Goal: Information Seeking & Learning: Learn about a topic

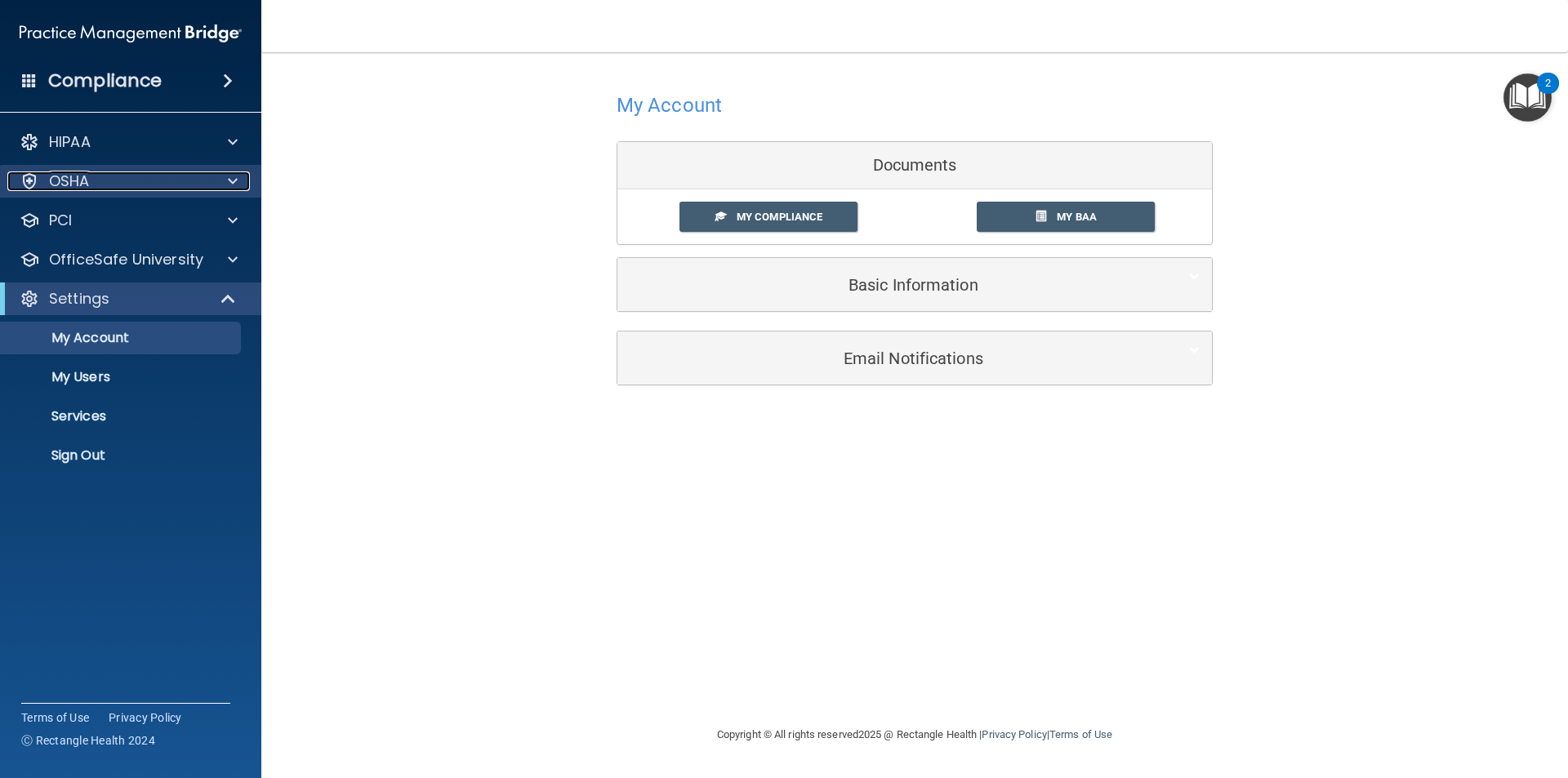
click at [229, 176] on div at bounding box center [230, 181] width 41 height 20
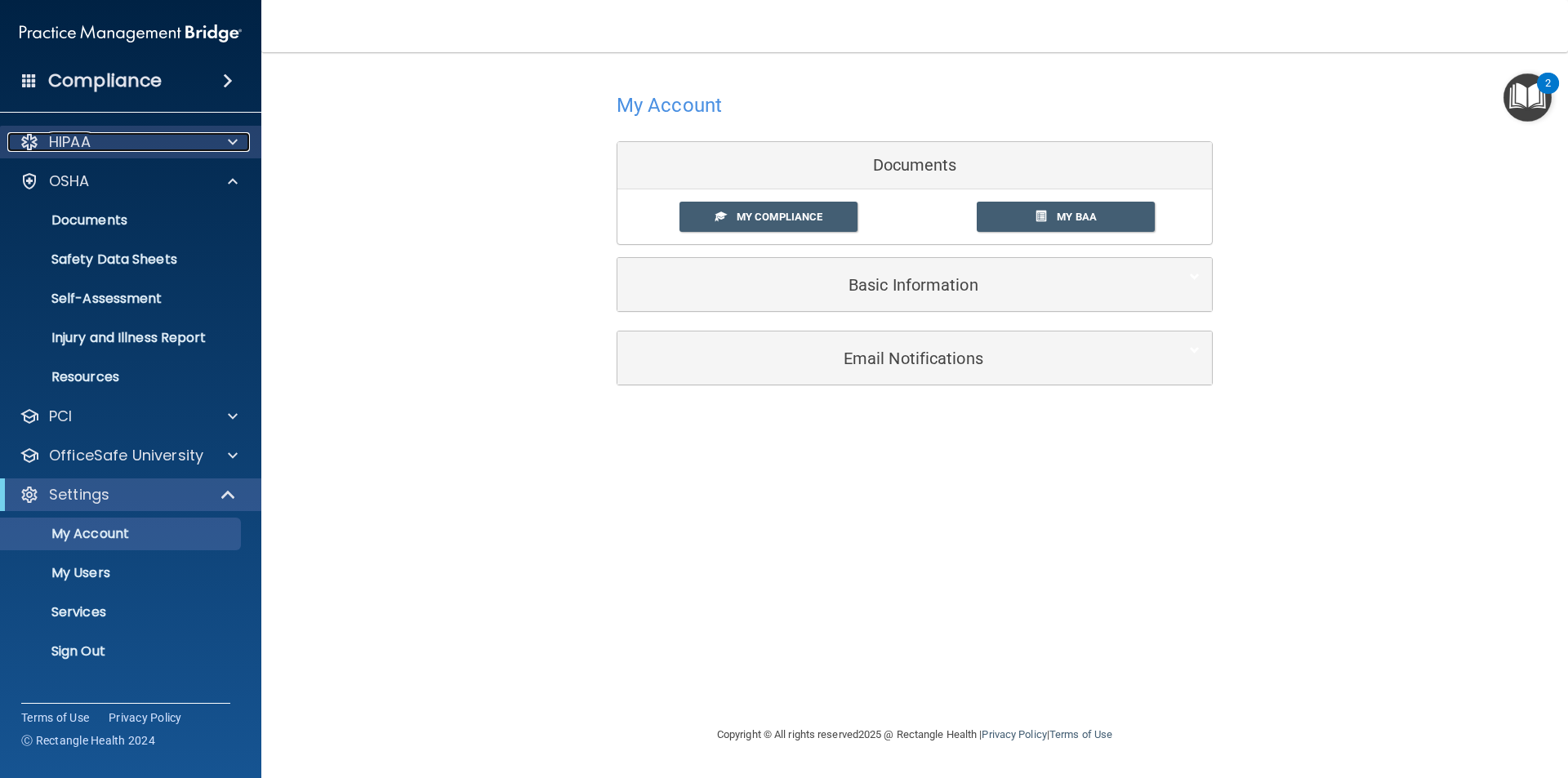
click at [235, 144] on span at bounding box center [233, 143] width 10 height 20
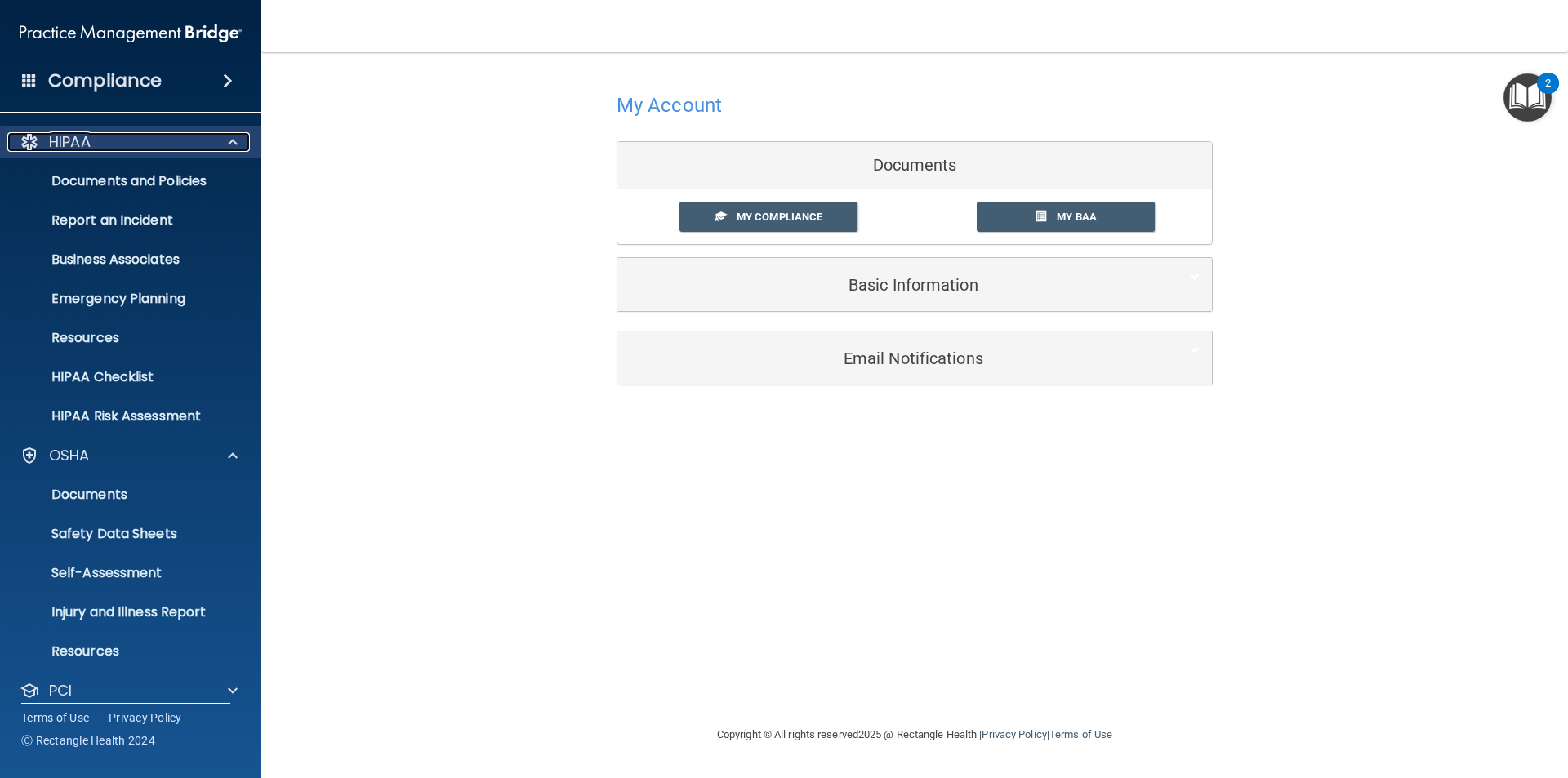
click at [236, 144] on span at bounding box center [233, 143] width 10 height 20
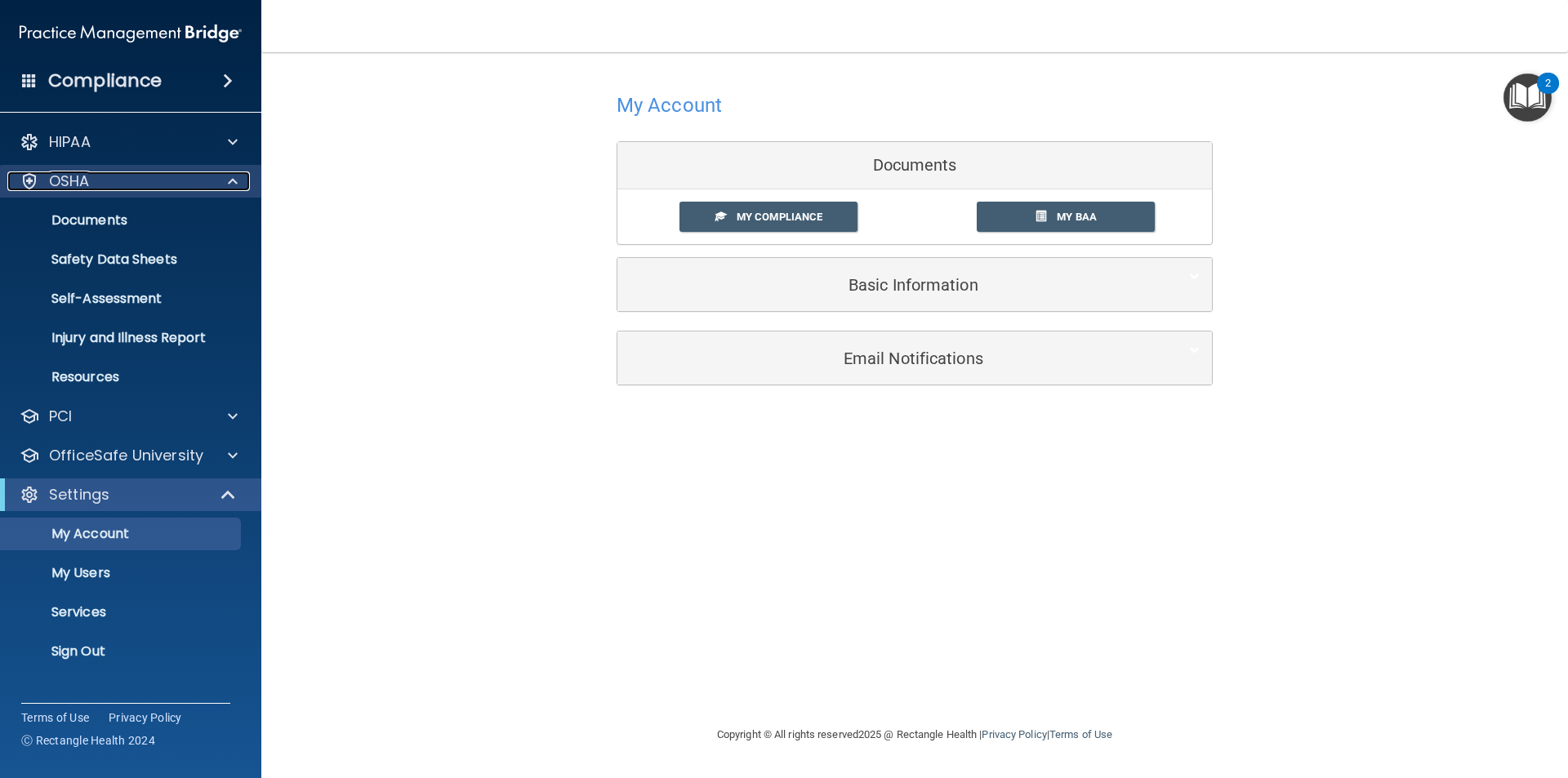
click at [235, 180] on span at bounding box center [233, 181] width 10 height 20
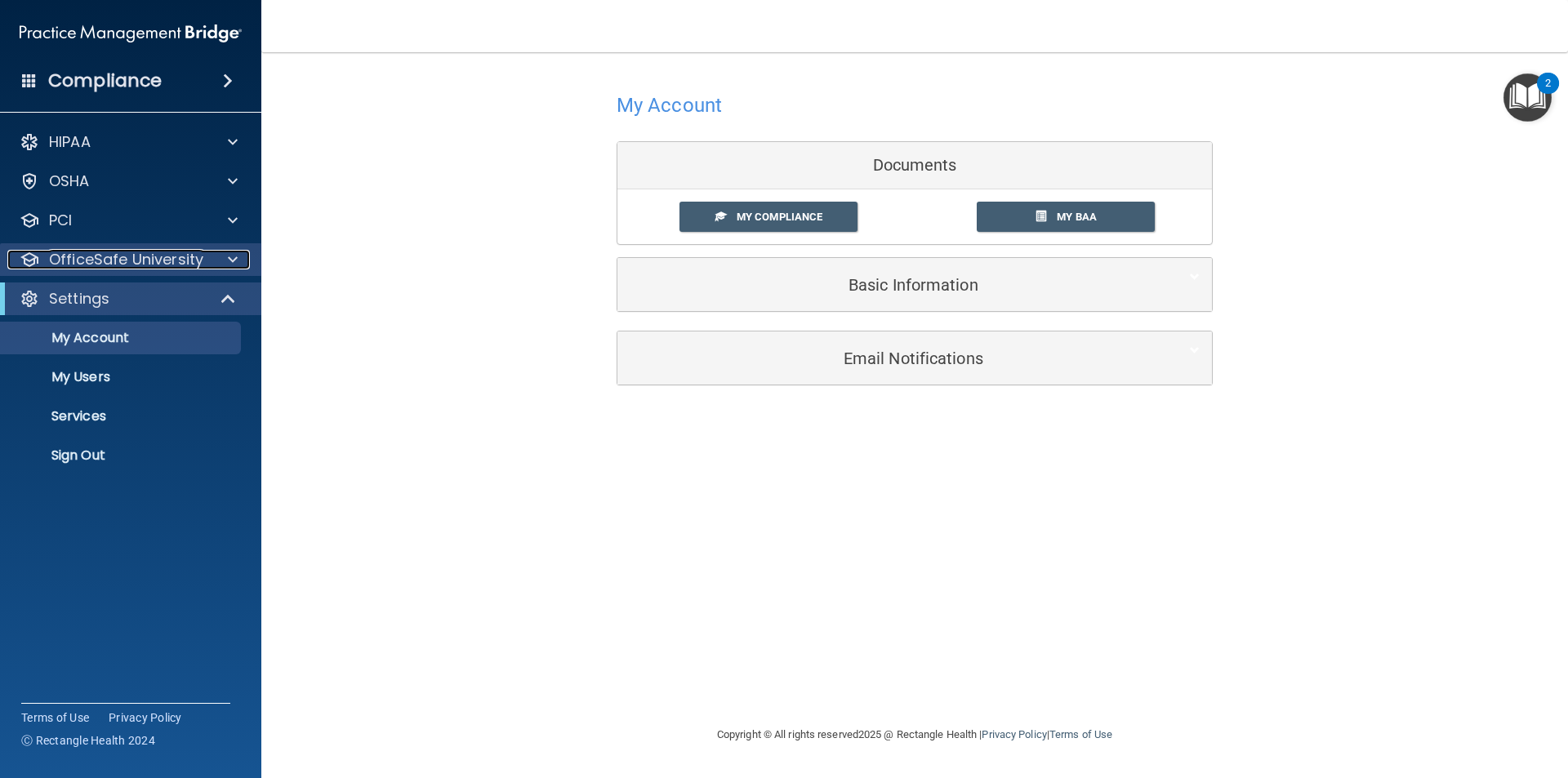
click at [230, 259] on span at bounding box center [233, 260] width 10 height 20
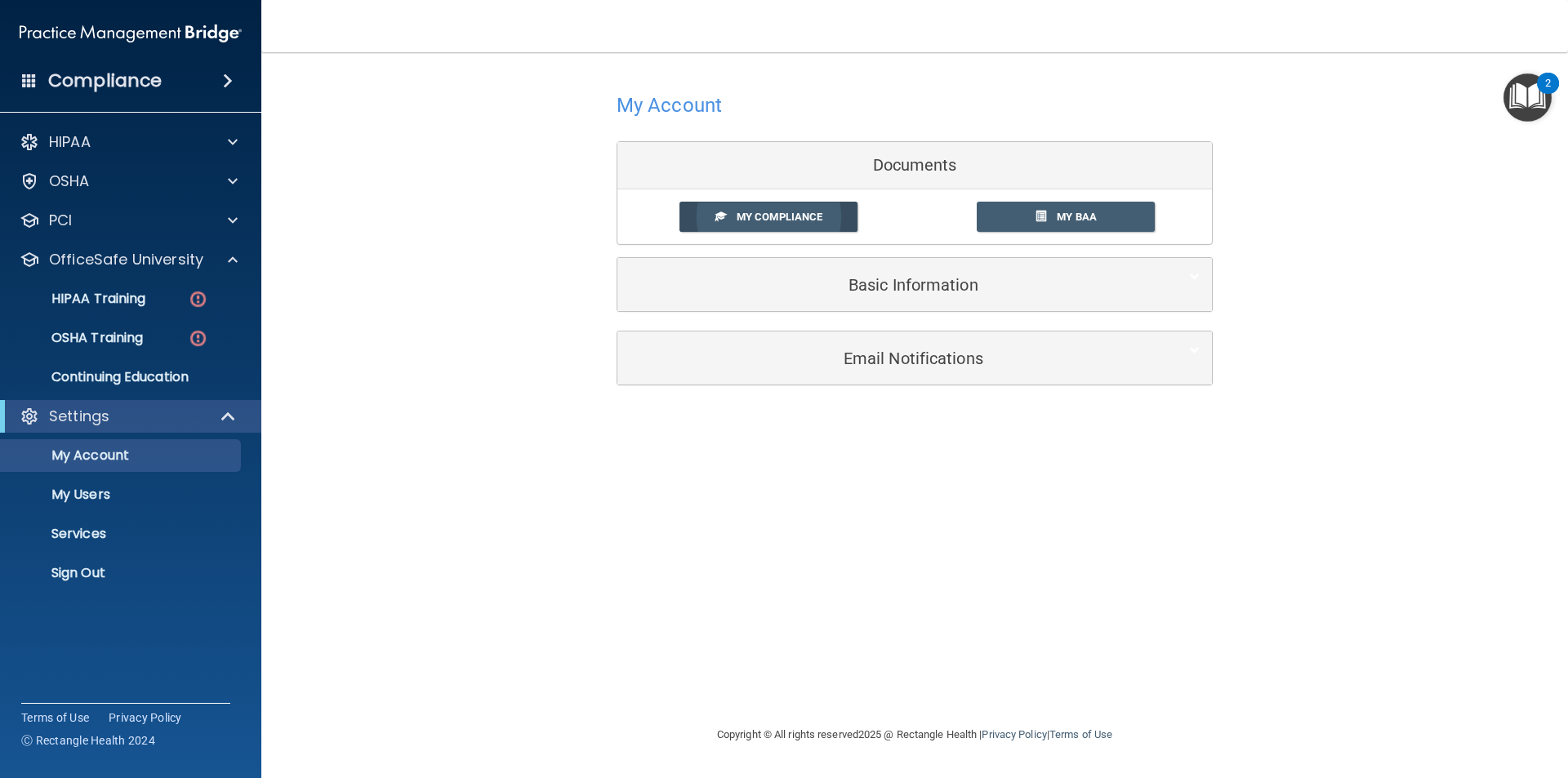
click at [772, 212] on span "My Compliance" at bounding box center [779, 216] width 85 height 12
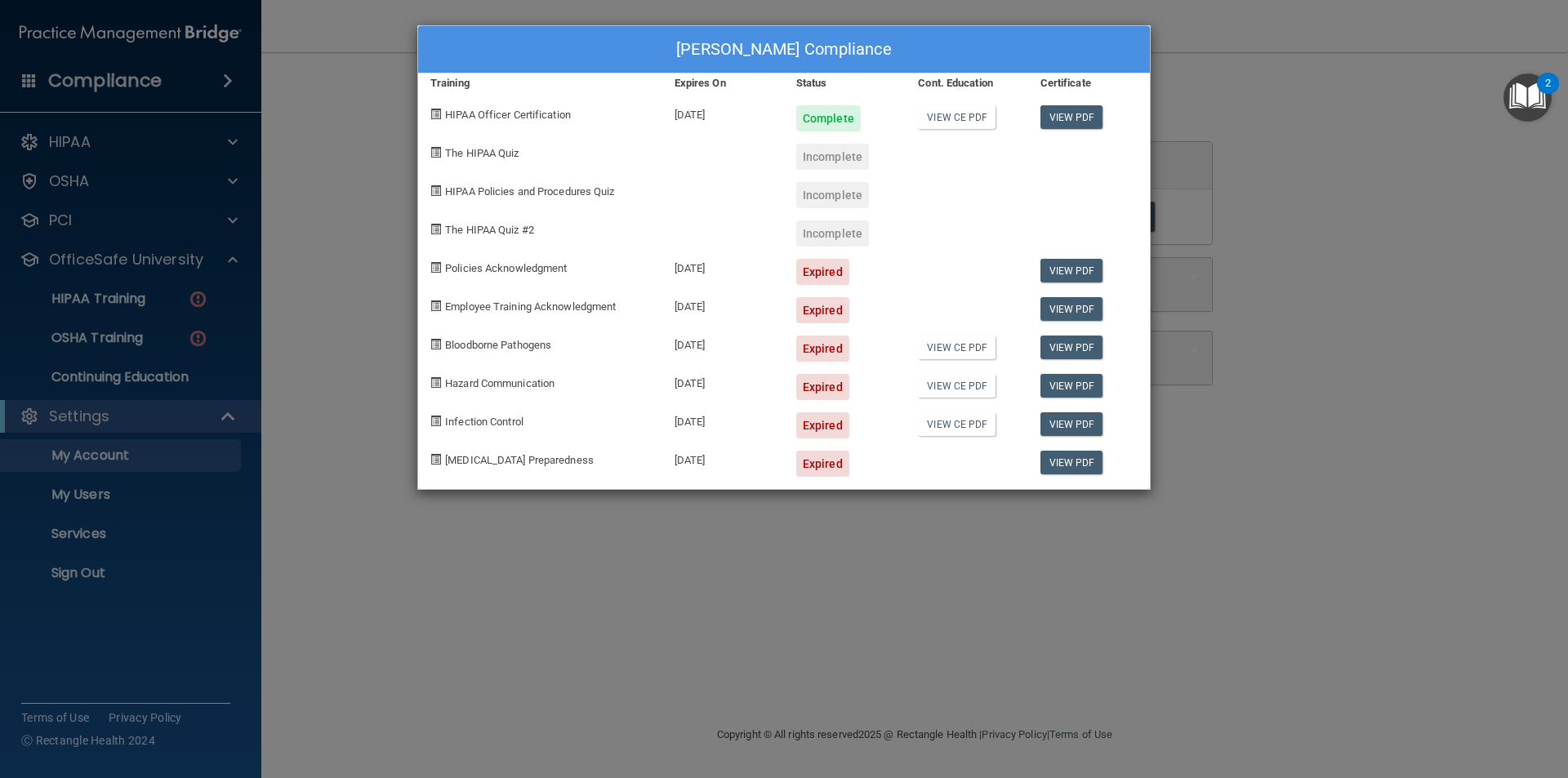
click at [1296, 210] on div "Spencer Wilson's Compliance Training Expires On Status Cont. Education Certific…" at bounding box center [784, 389] width 1568 height 778
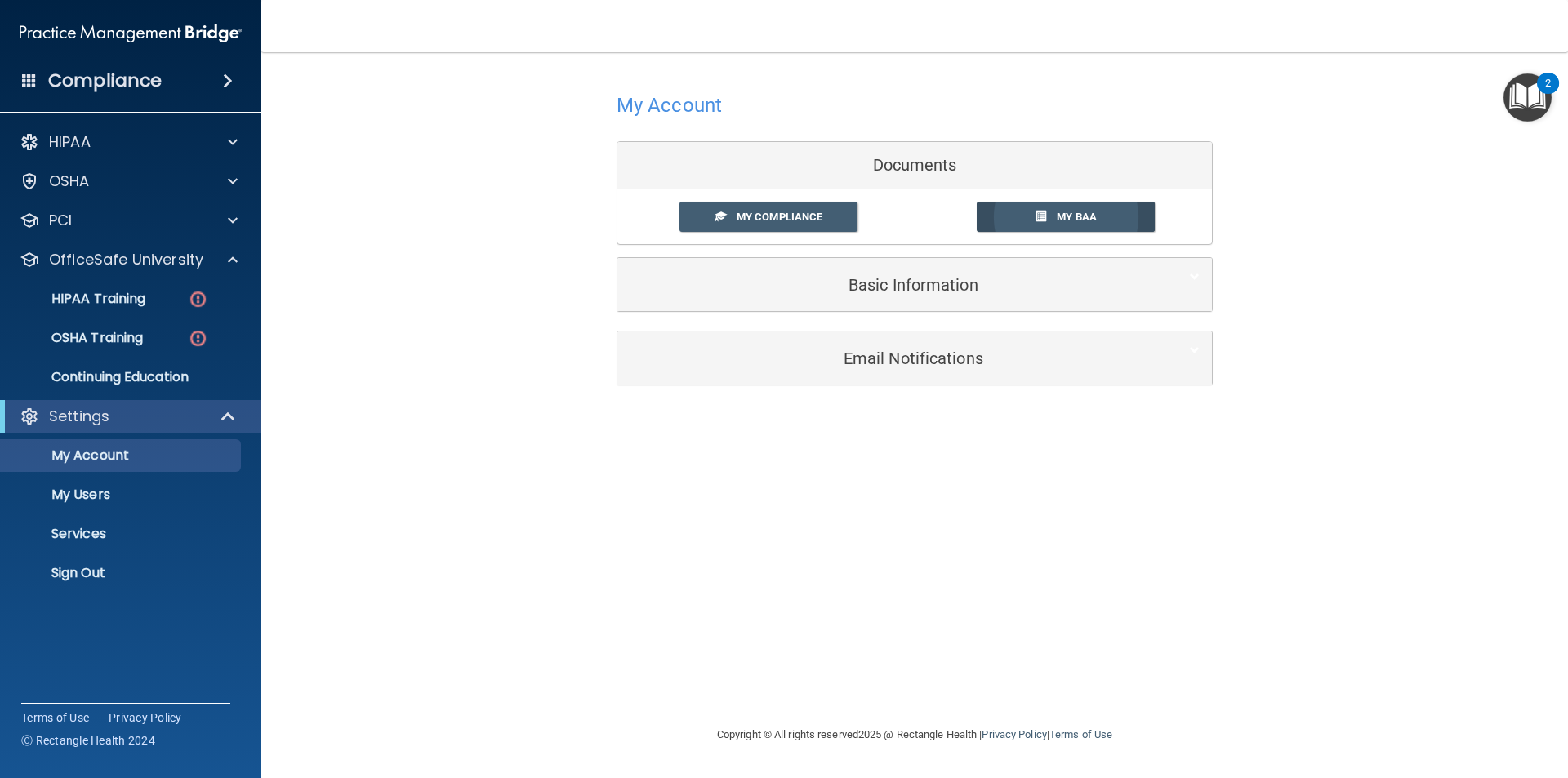
click at [1092, 215] on span "My BAA" at bounding box center [1077, 216] width 40 height 12
click at [128, 297] on p "HIPAA Training" at bounding box center [78, 299] width 135 height 17
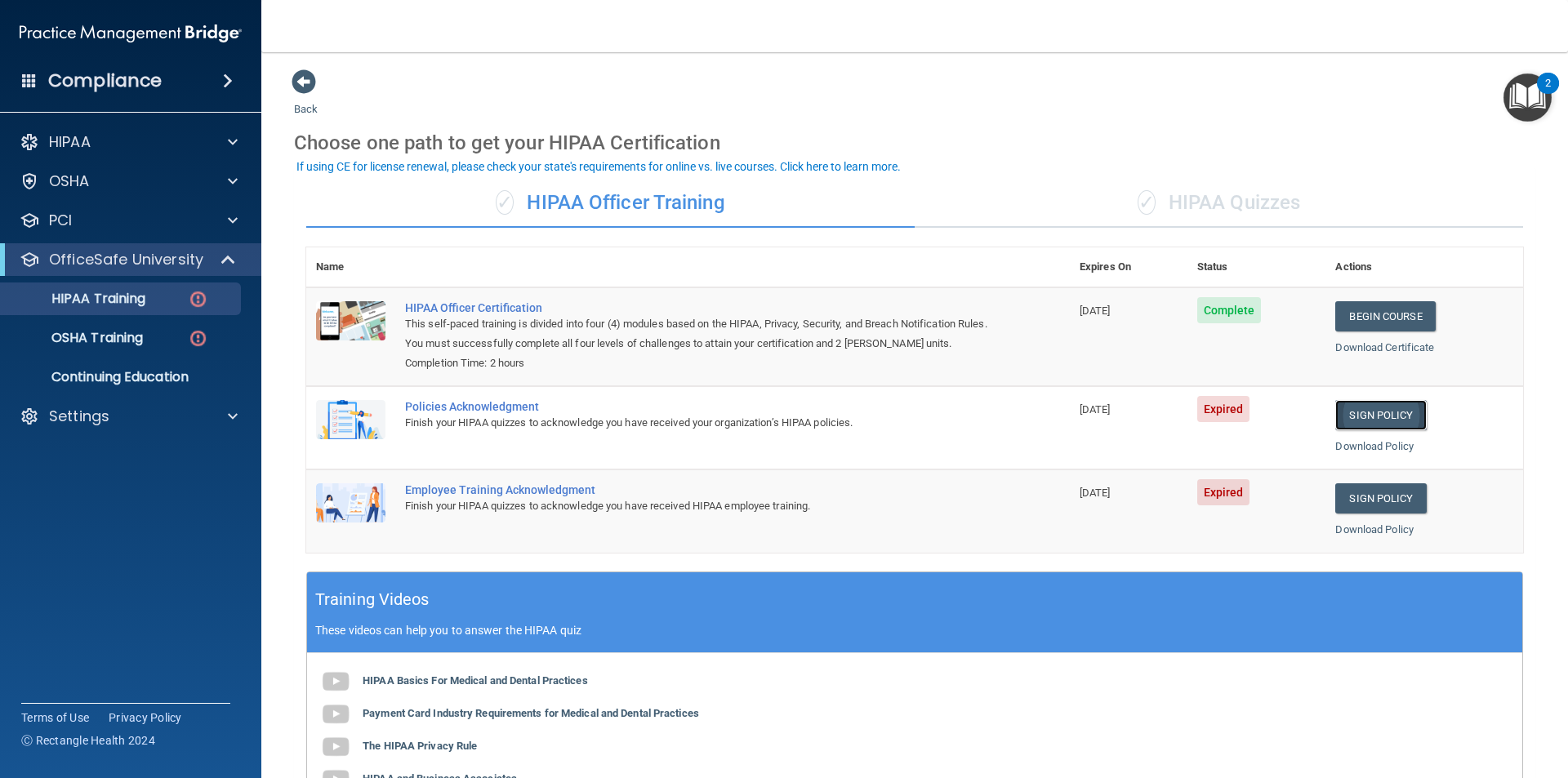
click at [1355, 416] on link "Sign Policy" at bounding box center [1380, 415] width 90 height 30
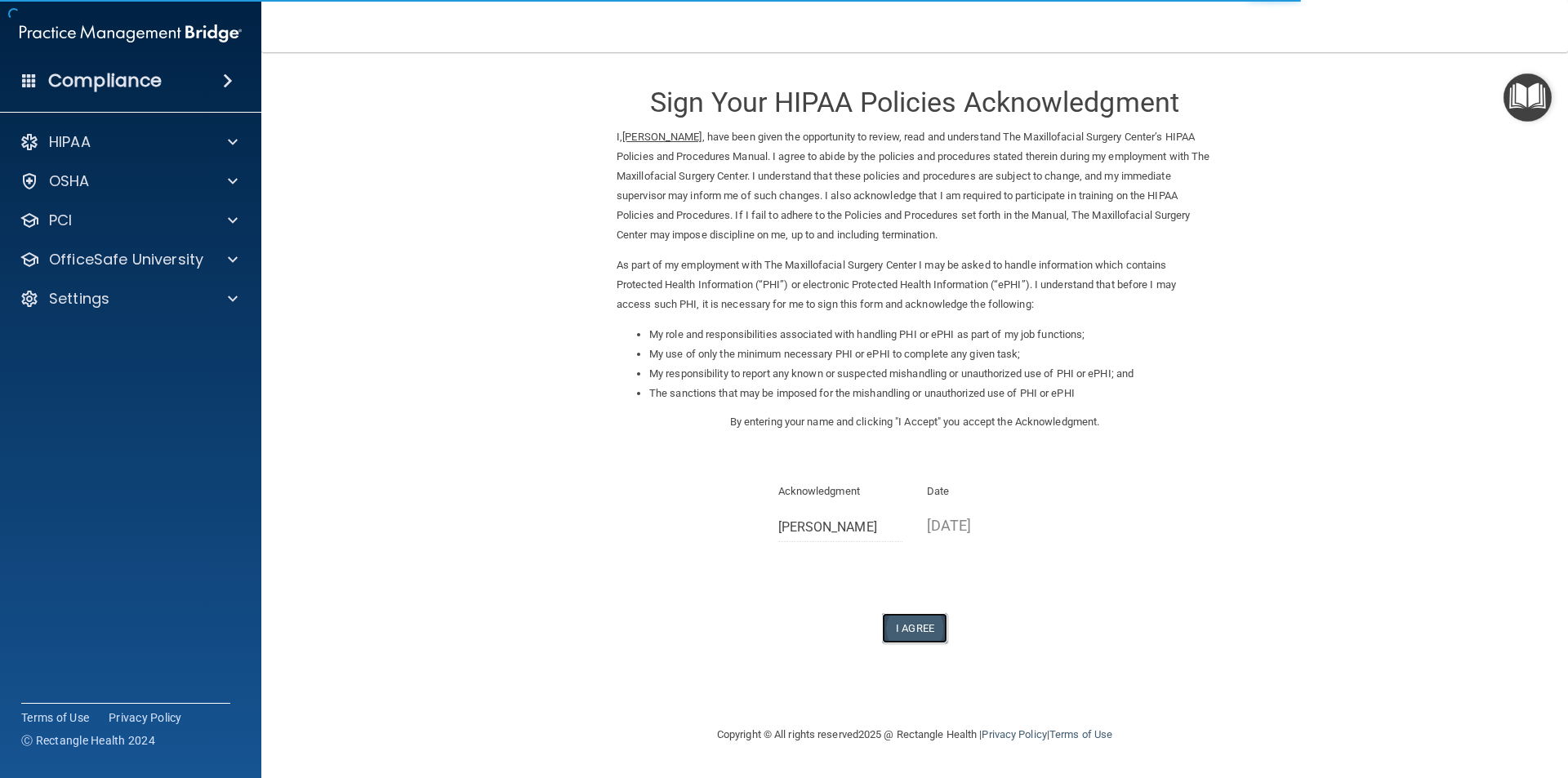
click at [905, 621] on button "I Agree" at bounding box center [914, 628] width 65 height 30
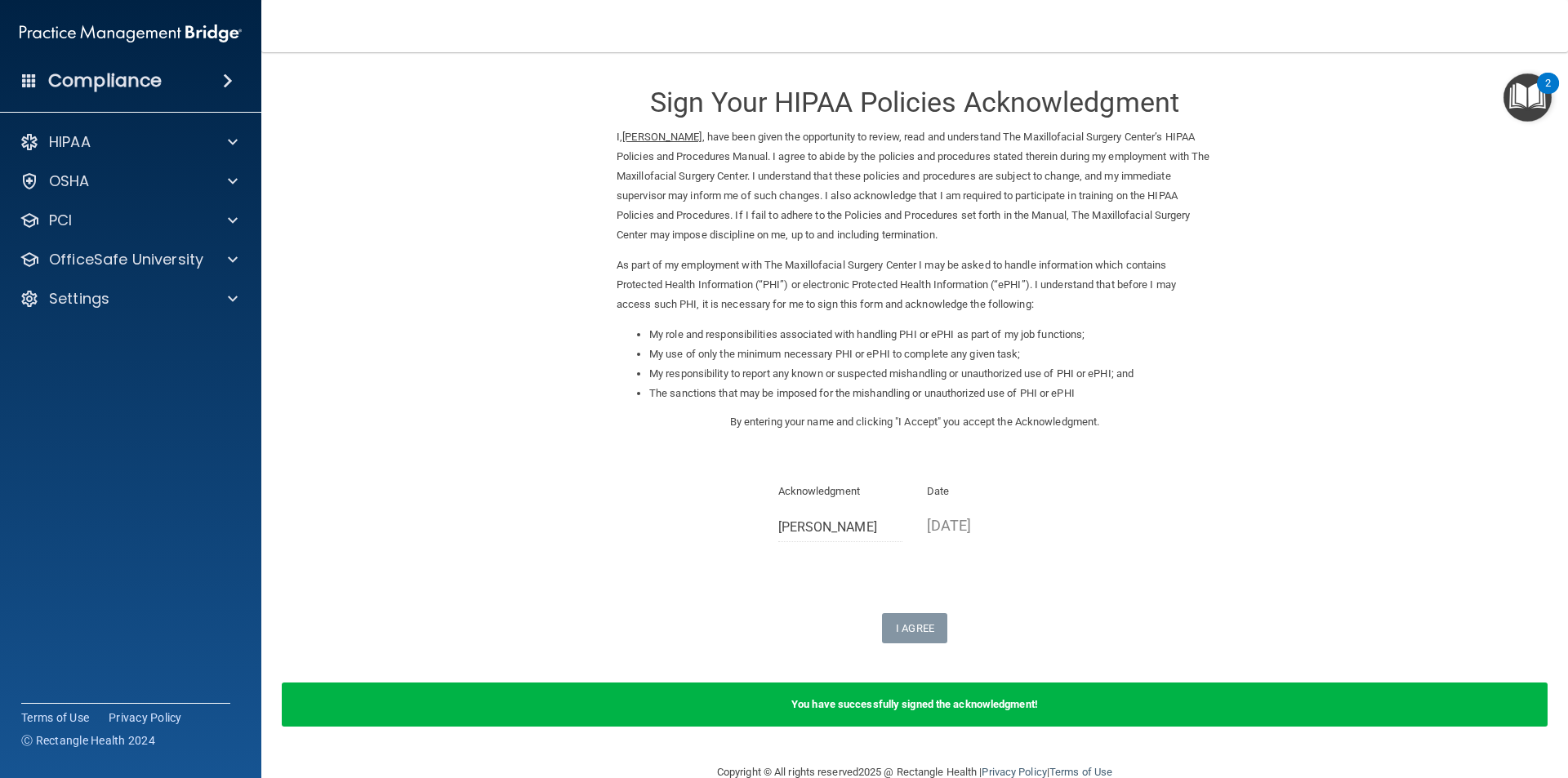
click at [1527, 99] on img "Open Resource Center, 2 new notifications" at bounding box center [1527, 98] width 48 height 48
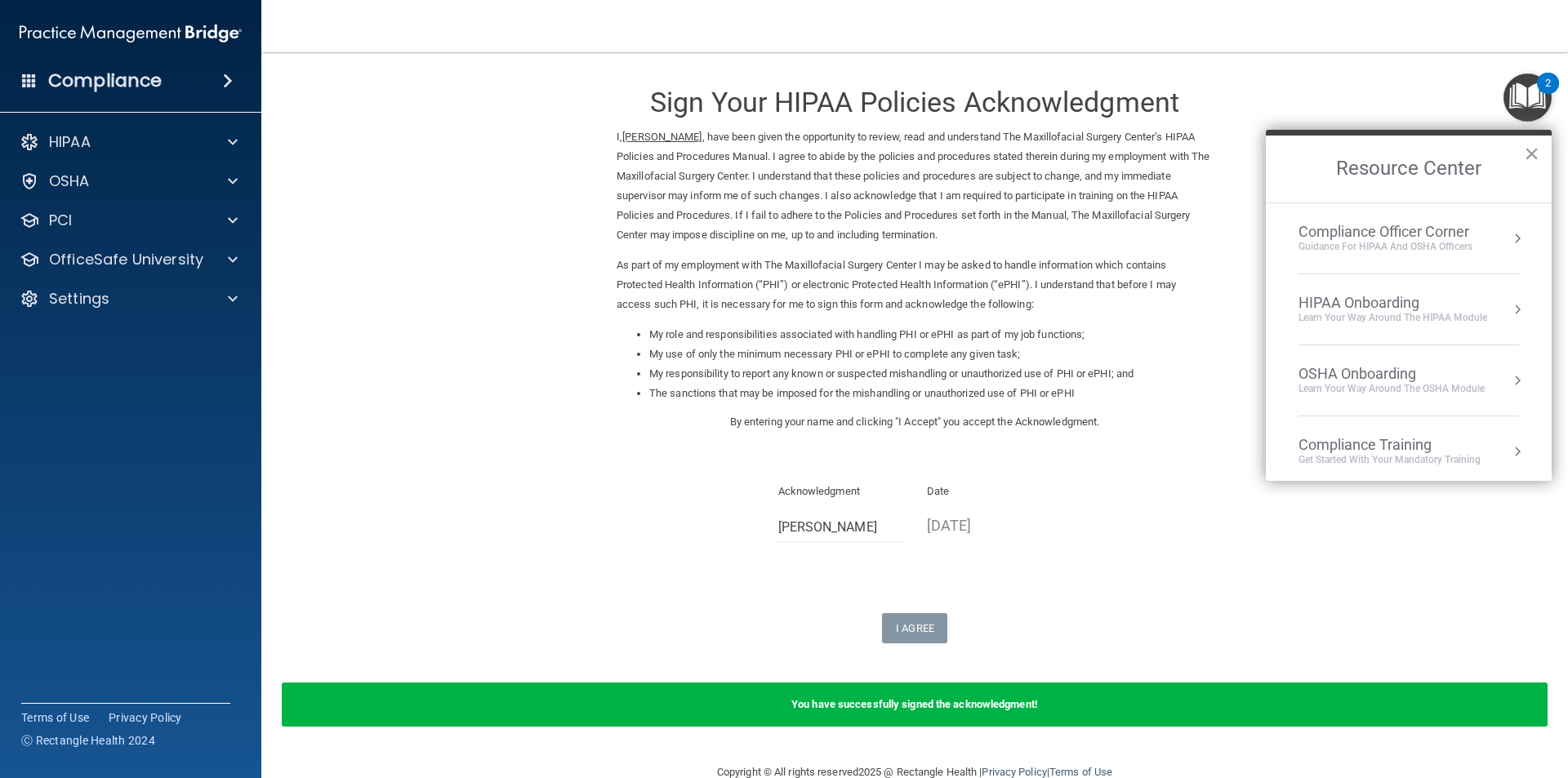
click at [1537, 153] on button "×" at bounding box center [1532, 154] width 16 height 27
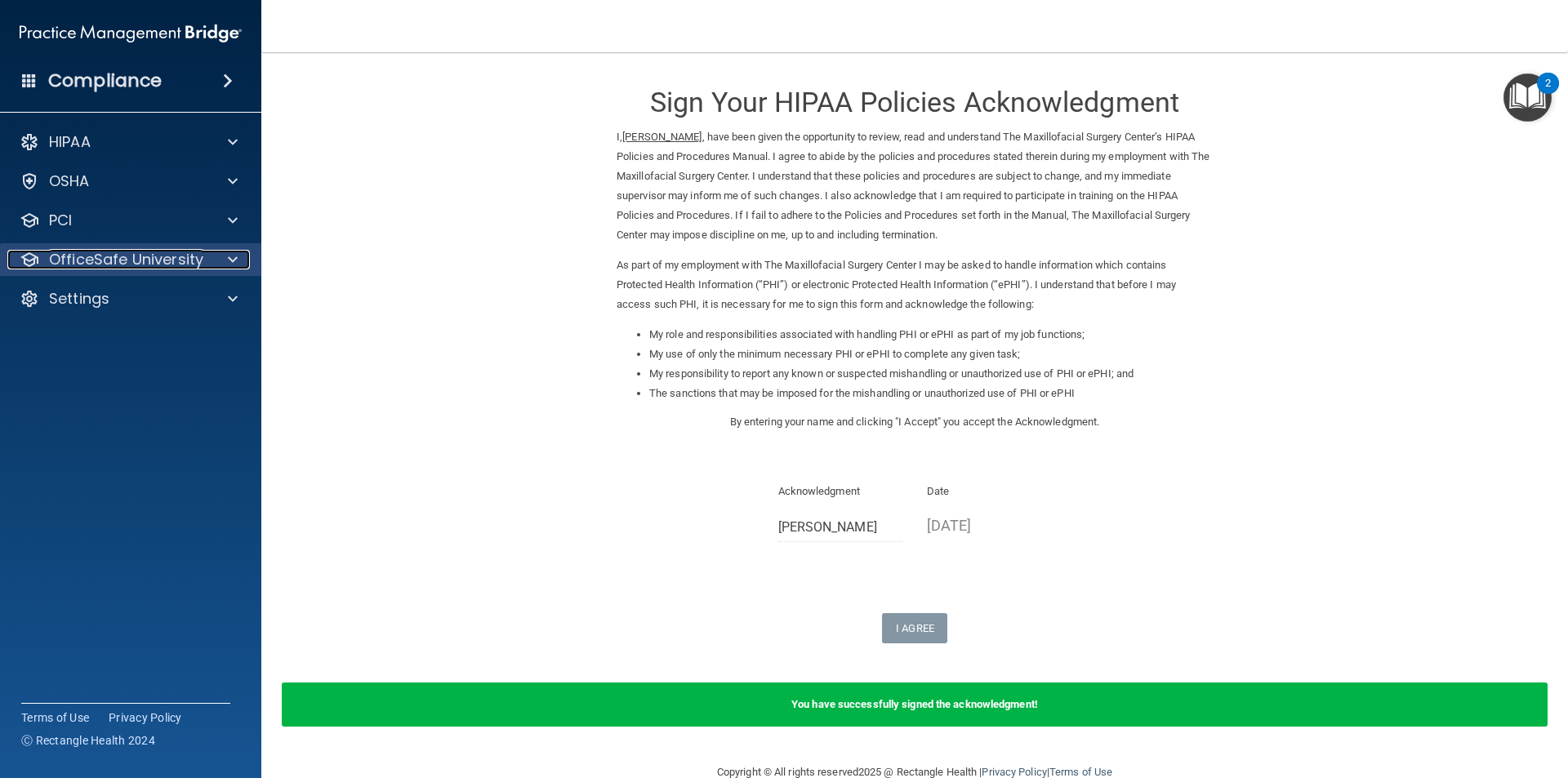
click at [134, 257] on p "OfficeSafe University" at bounding box center [126, 260] width 154 height 20
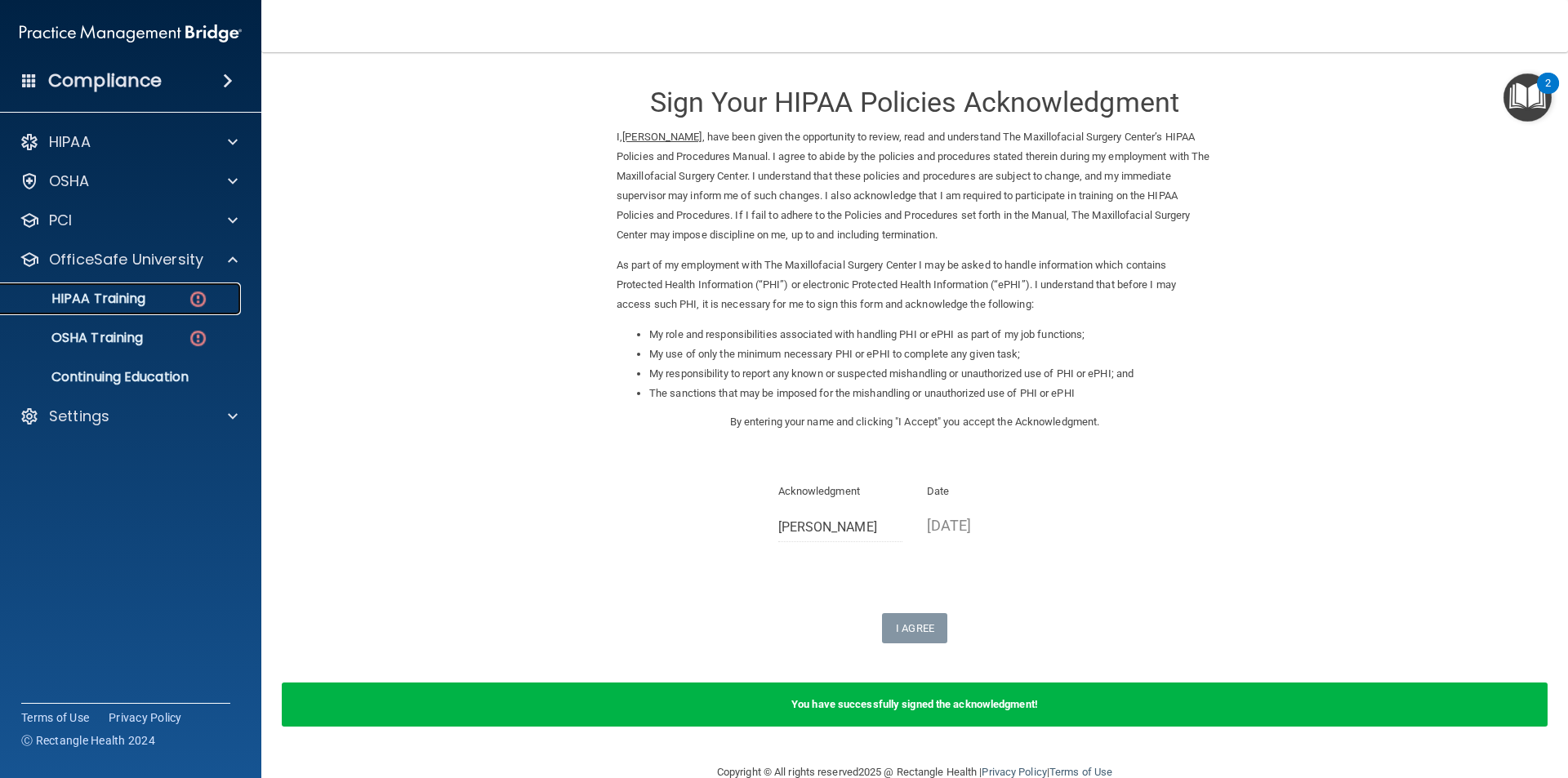
click at [130, 305] on p "HIPAA Training" at bounding box center [78, 299] width 135 height 17
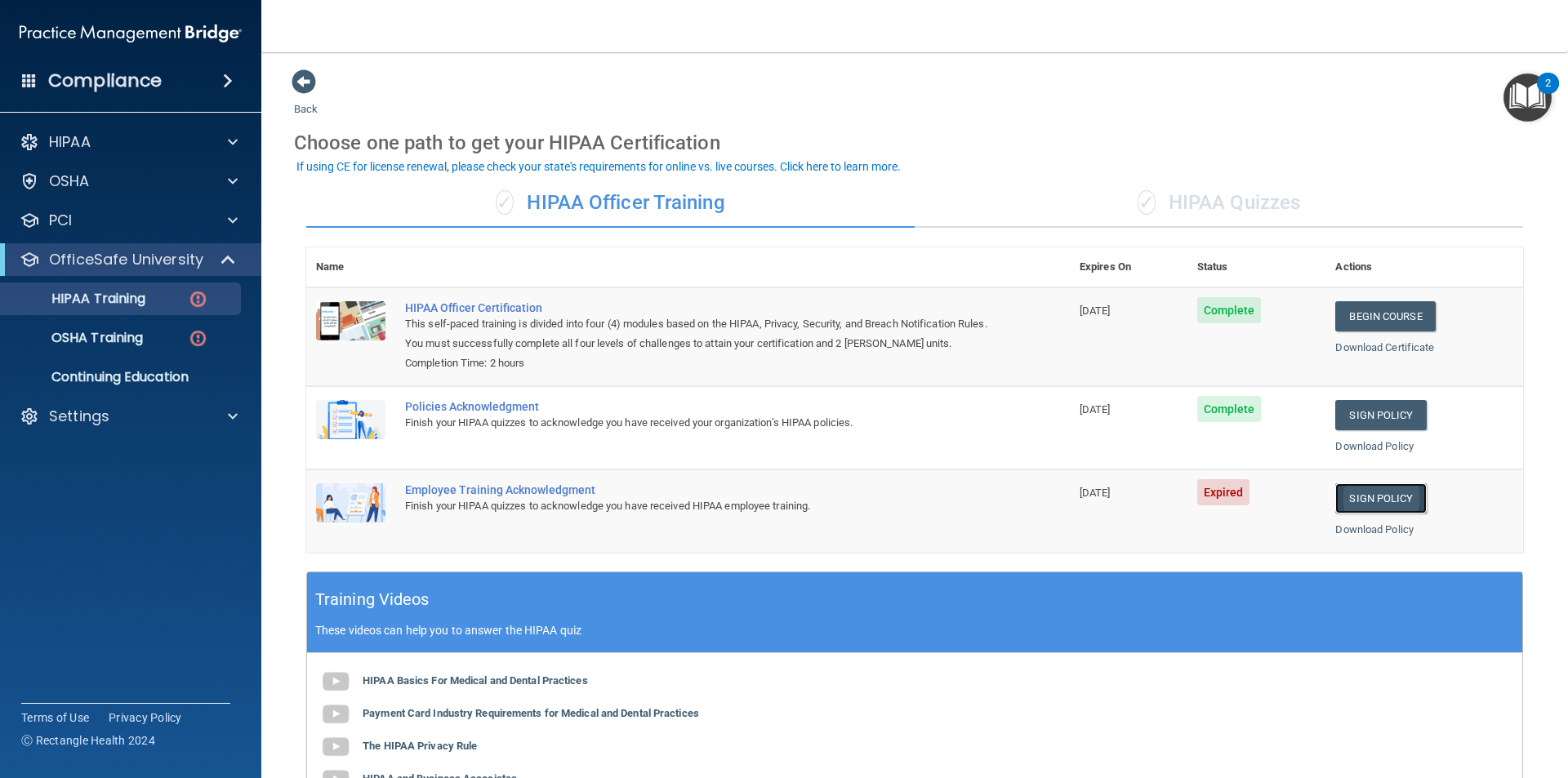
click at [1375, 496] on link "Sign Policy" at bounding box center [1380, 498] width 90 height 30
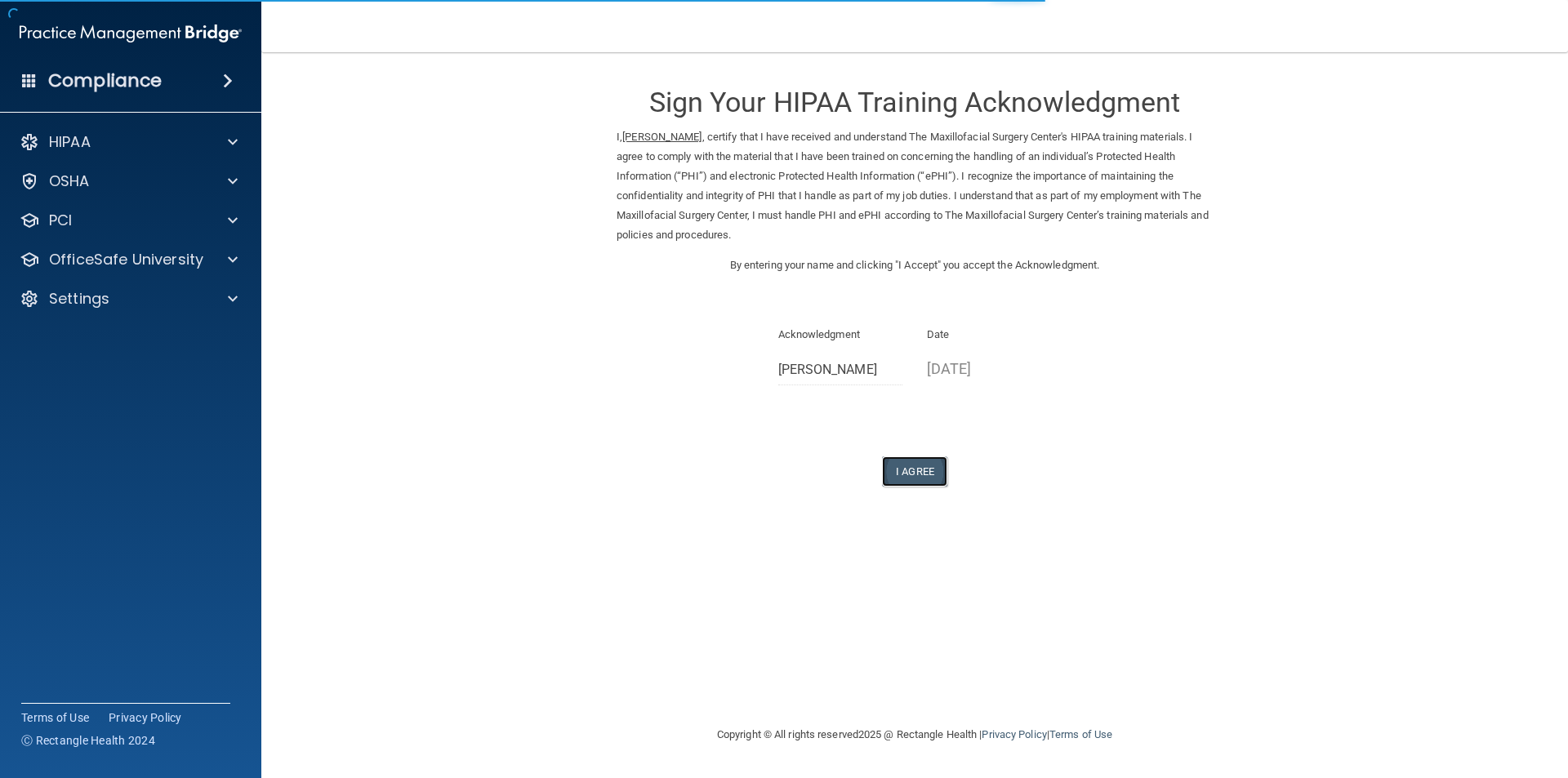
click at [927, 466] on button "I Agree" at bounding box center [914, 471] width 65 height 30
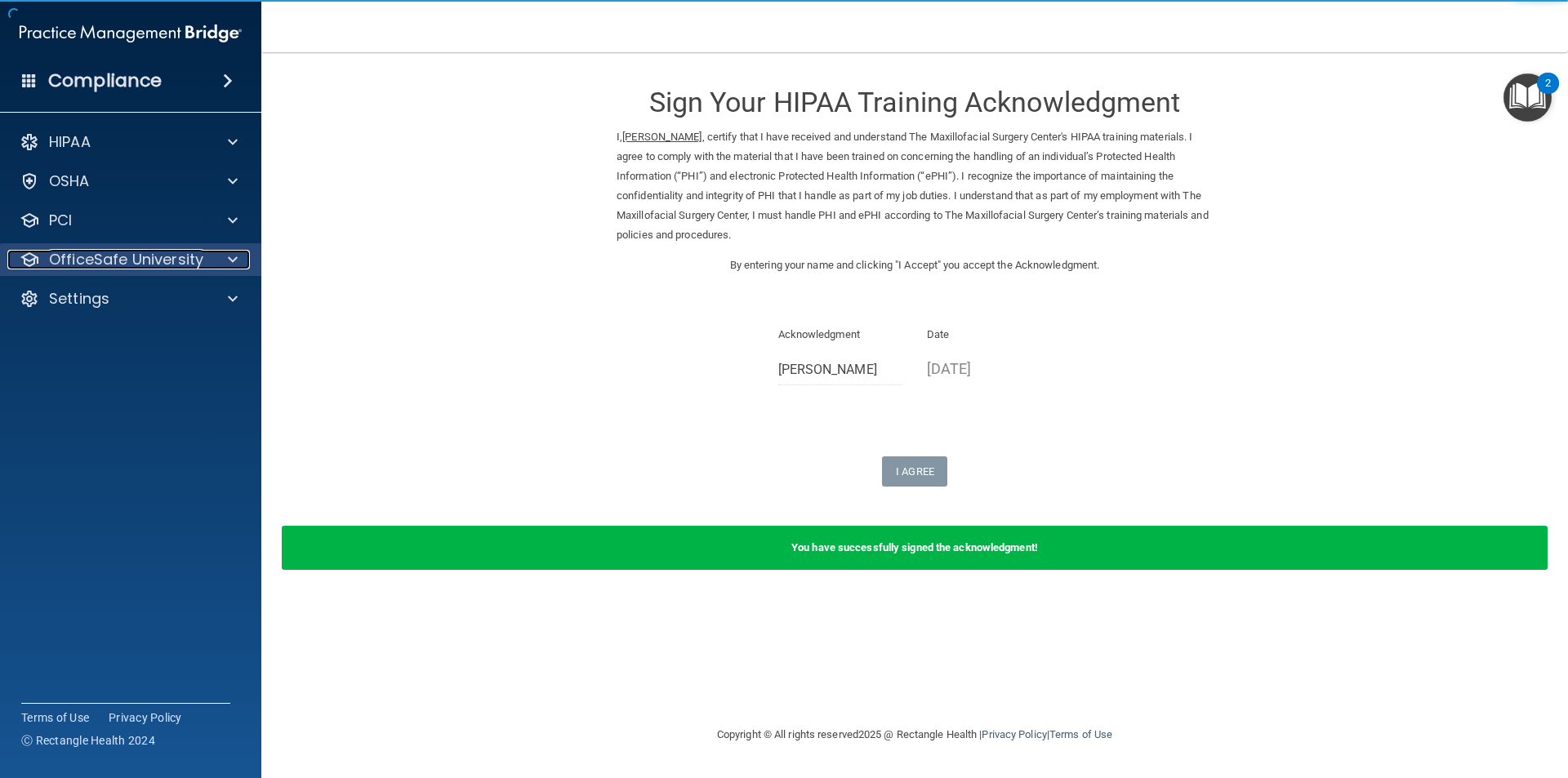
click at [237, 263] on span at bounding box center [233, 260] width 10 height 20
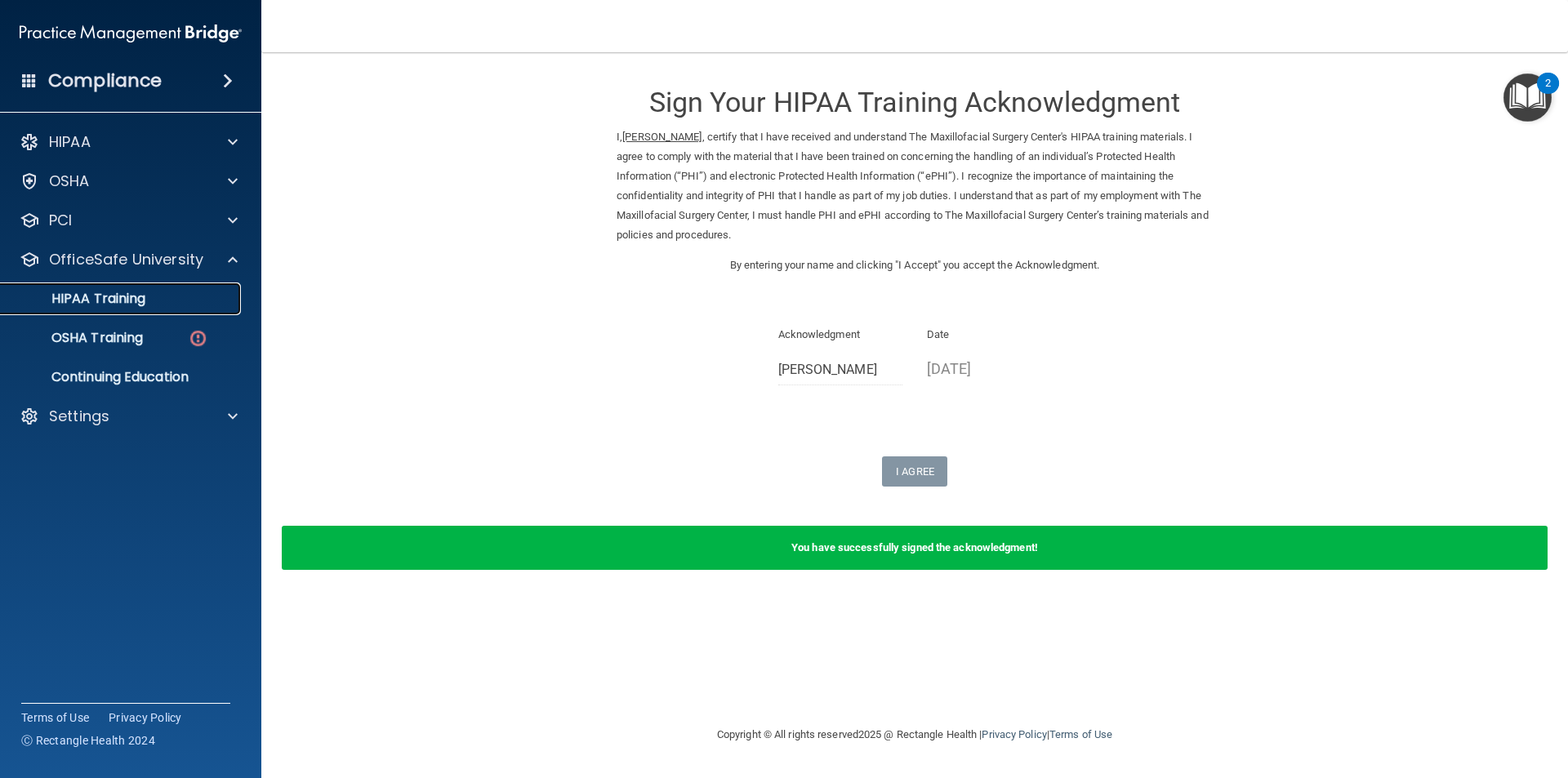
click at [128, 304] on p "HIPAA Training" at bounding box center [78, 299] width 135 height 17
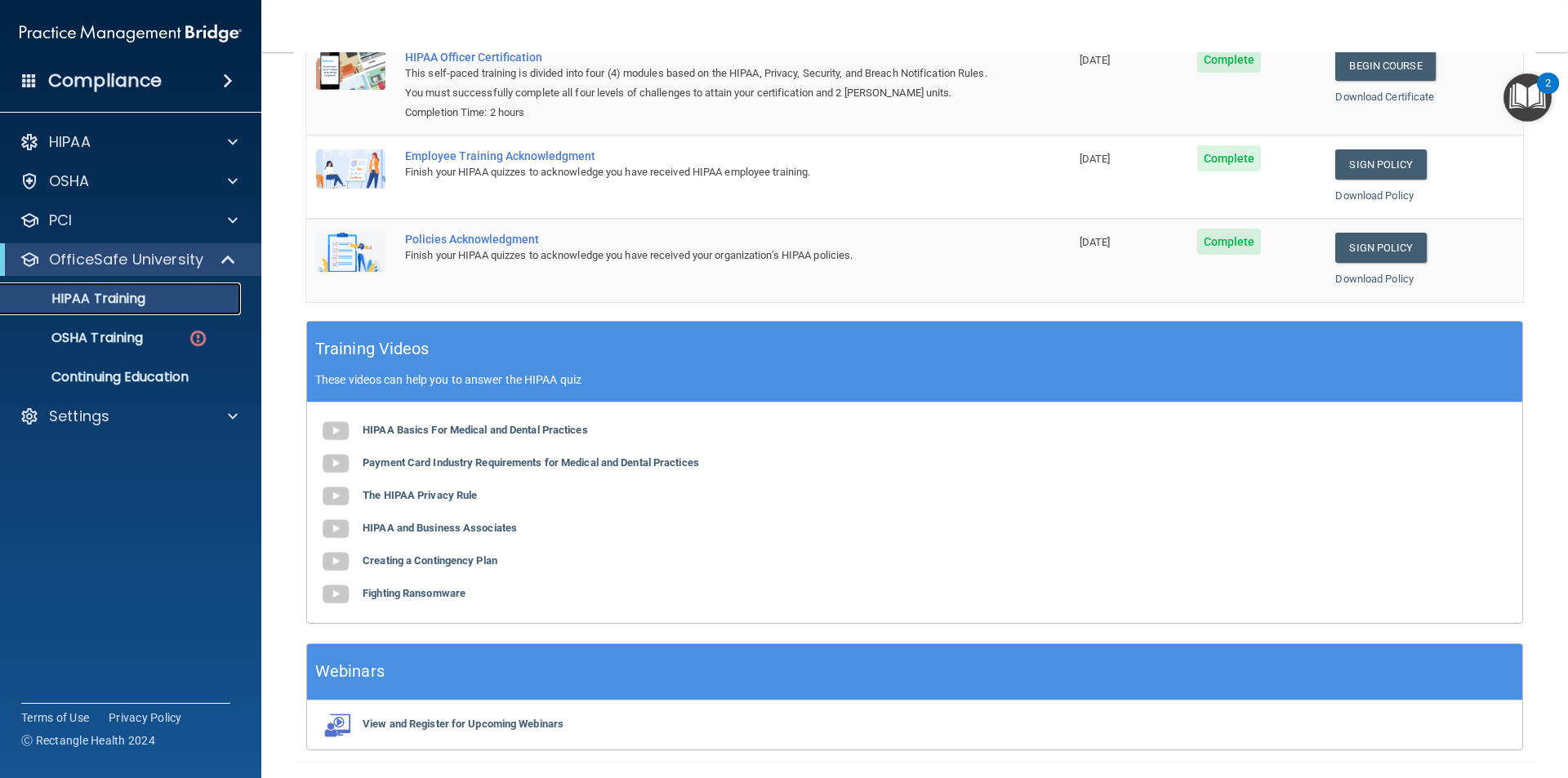
scroll to position [302, 0]
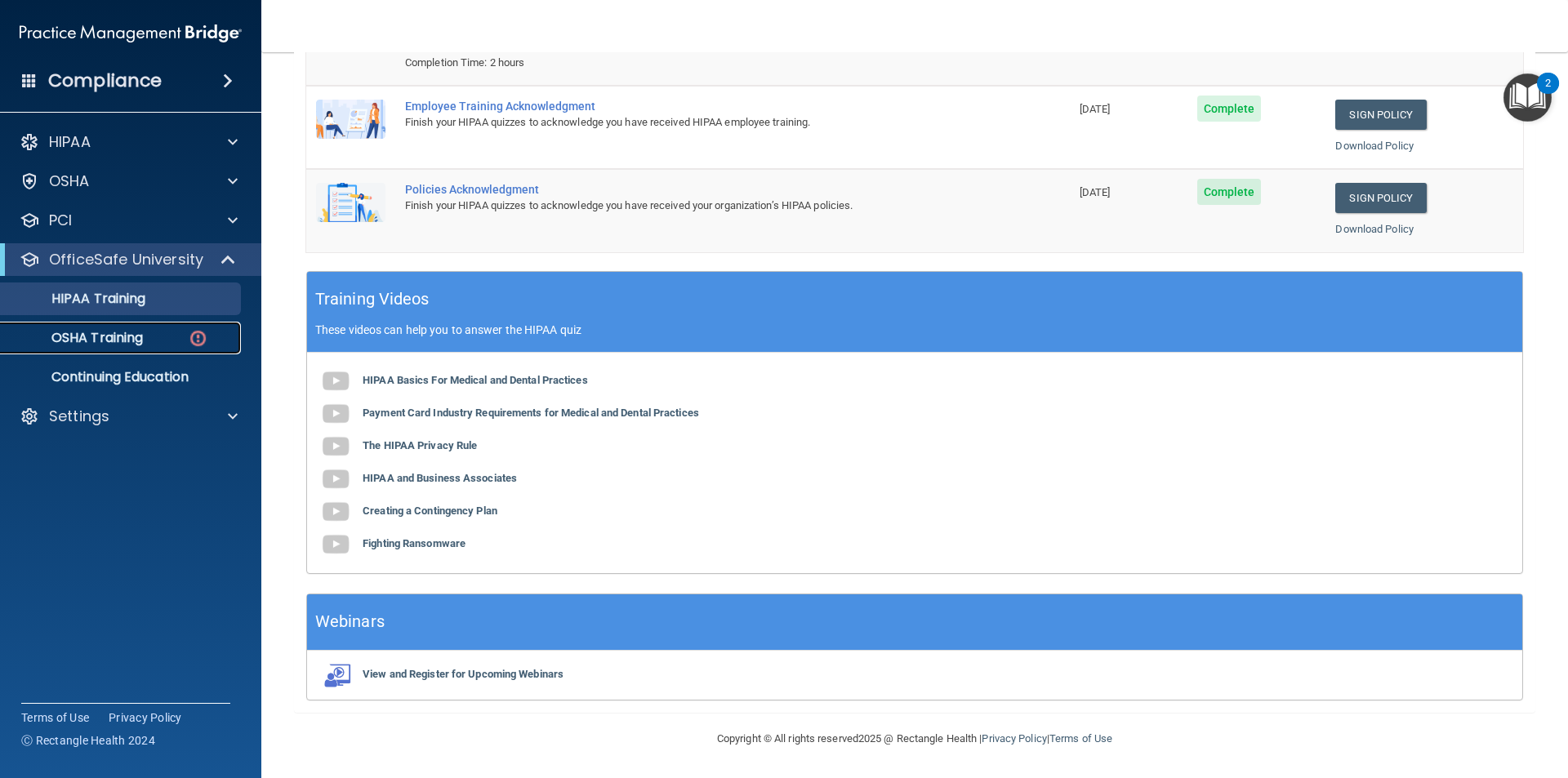
click at [123, 331] on p "OSHA Training" at bounding box center [77, 338] width 133 height 17
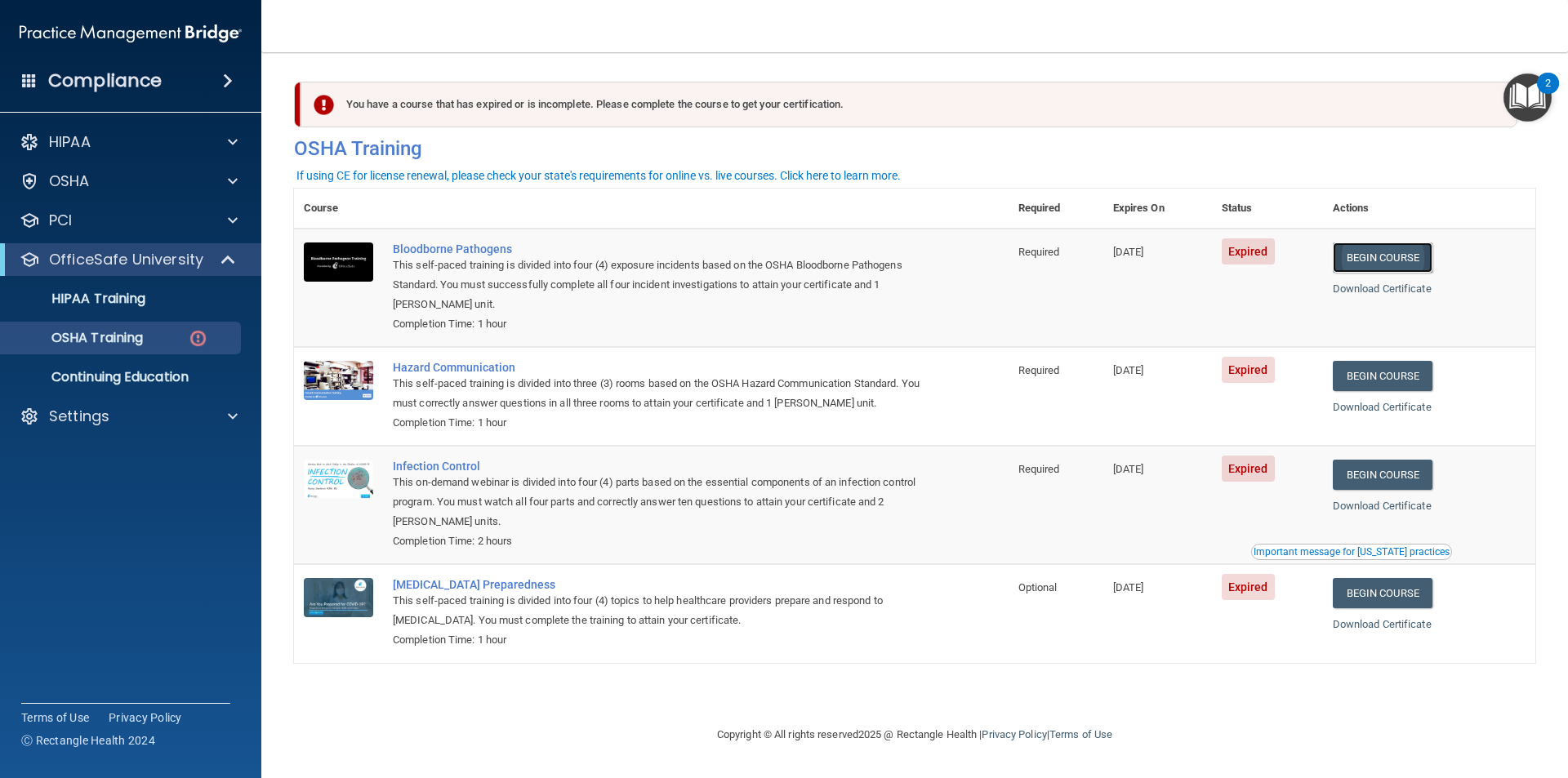
click at [1373, 263] on link "Begin Course" at bounding box center [1382, 258] width 99 height 30
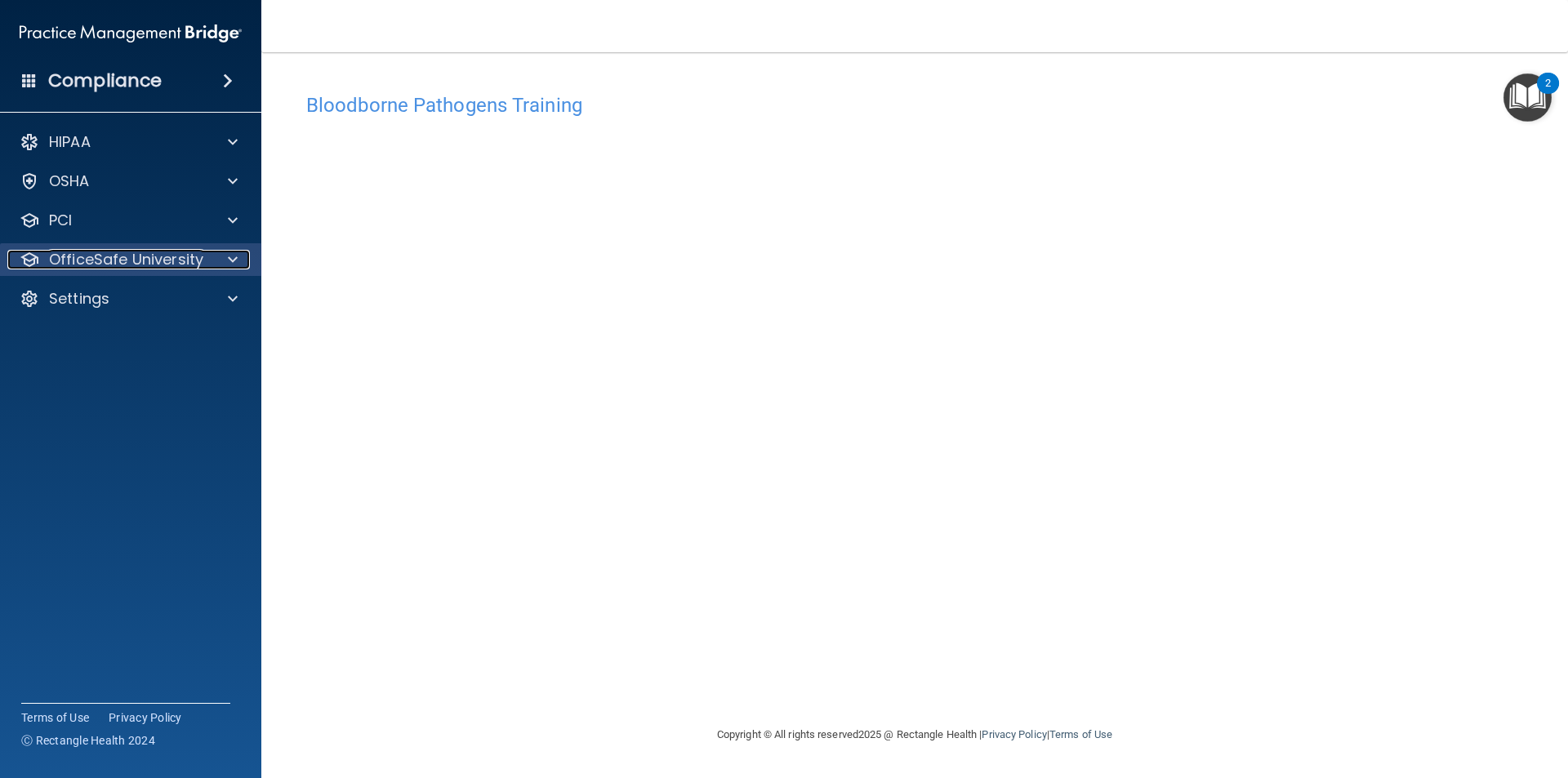
click at [231, 261] on span at bounding box center [233, 260] width 10 height 20
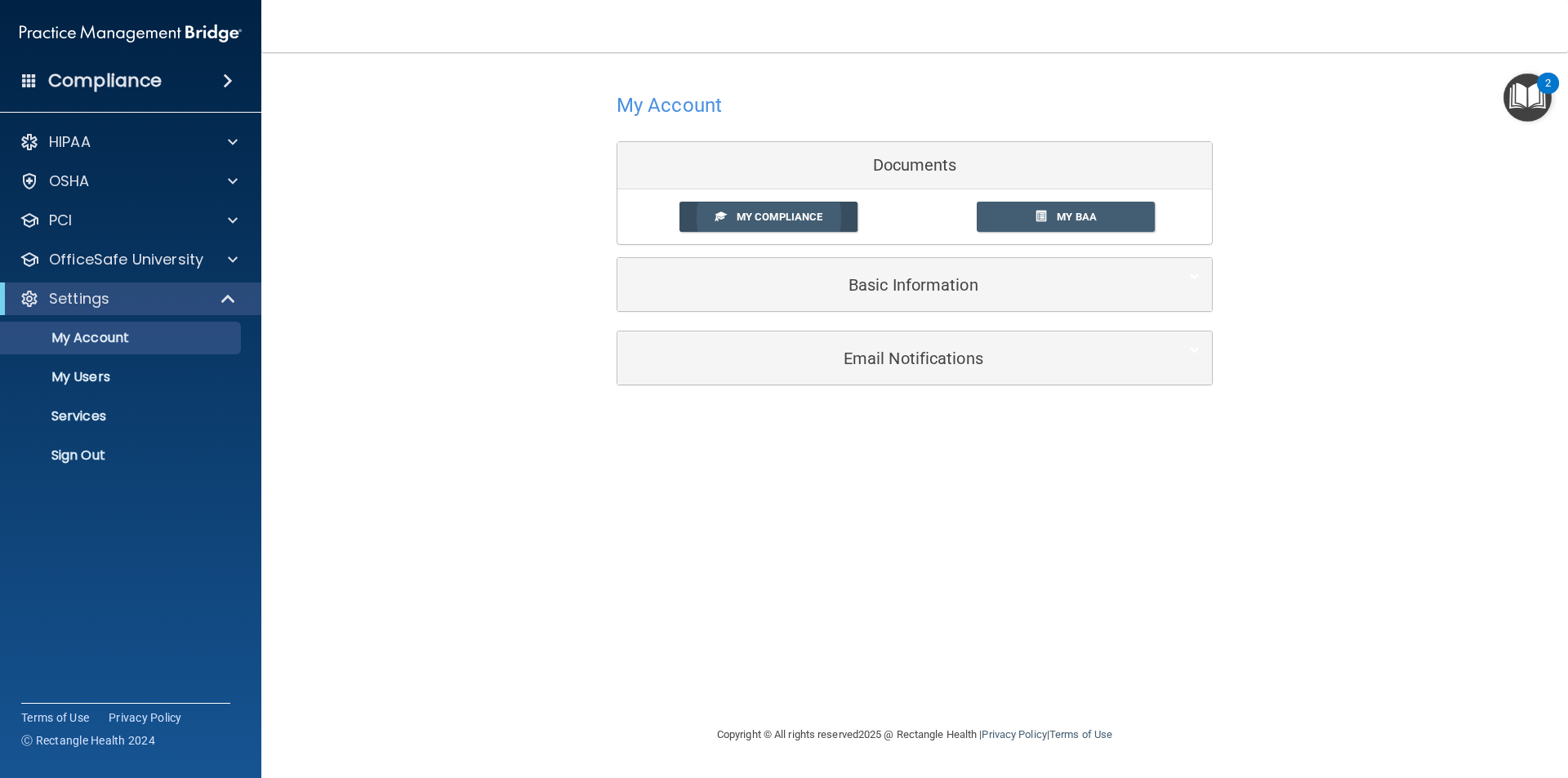
click at [794, 219] on span "My Compliance" at bounding box center [779, 216] width 85 height 12
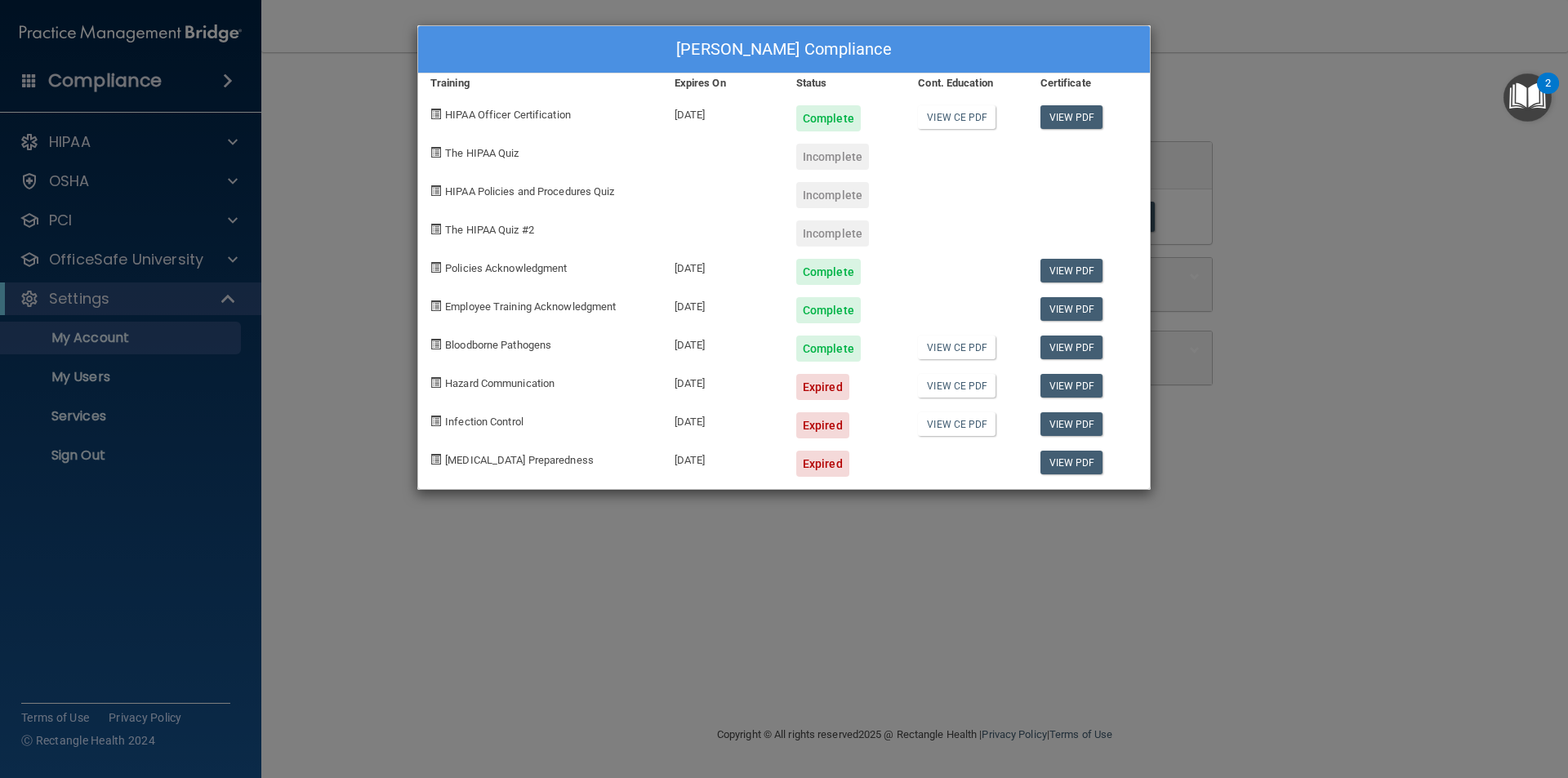
click at [490, 156] on span "The HIPAA Quiz" at bounding box center [482, 152] width 74 height 12
click at [1510, 278] on div "Spencer Wilson's Compliance Training Expires On Status Cont. Education Certific…" at bounding box center [784, 389] width 1568 height 778
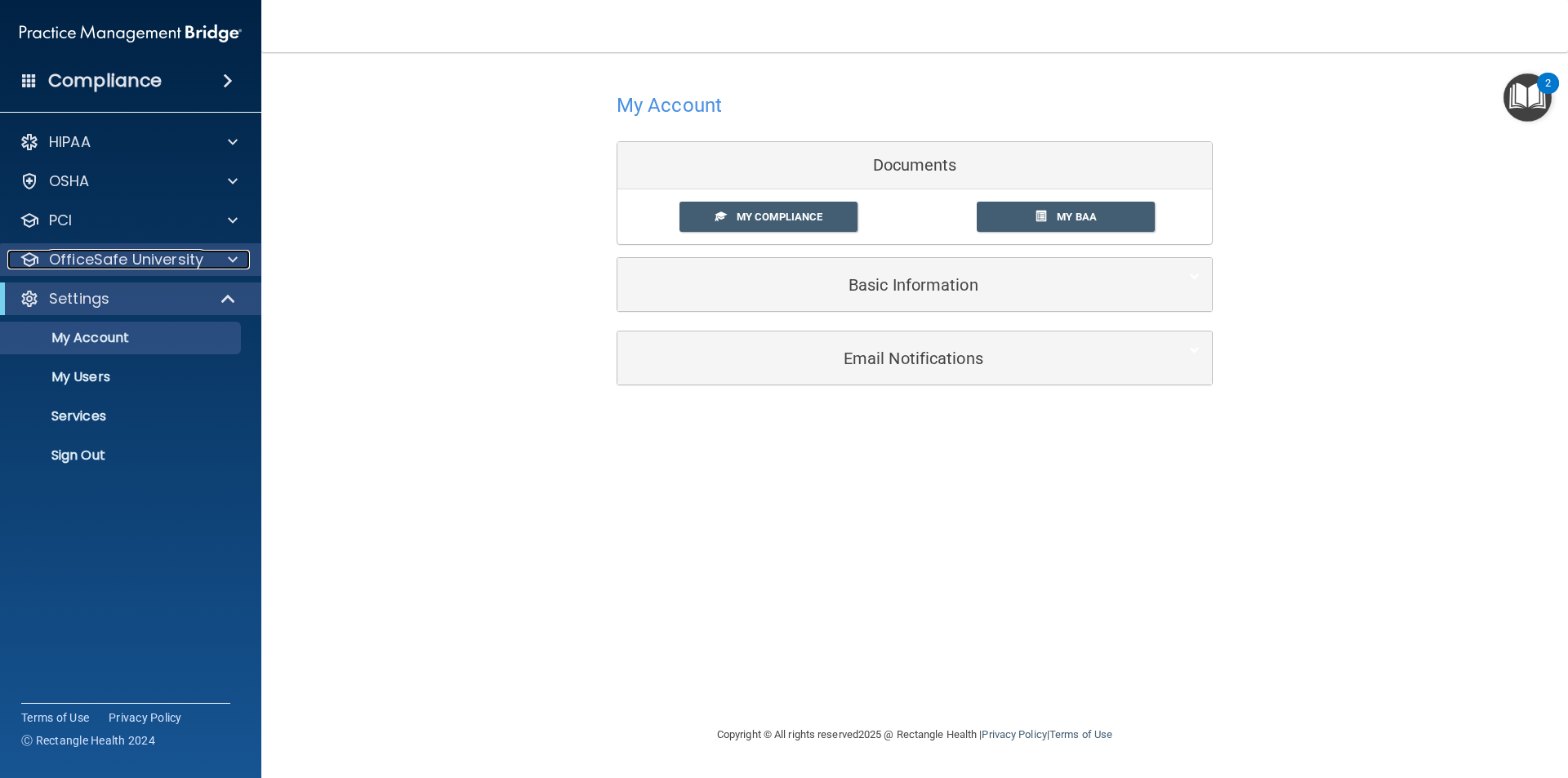
click at [27, 259] on div at bounding box center [30, 260] width 20 height 20
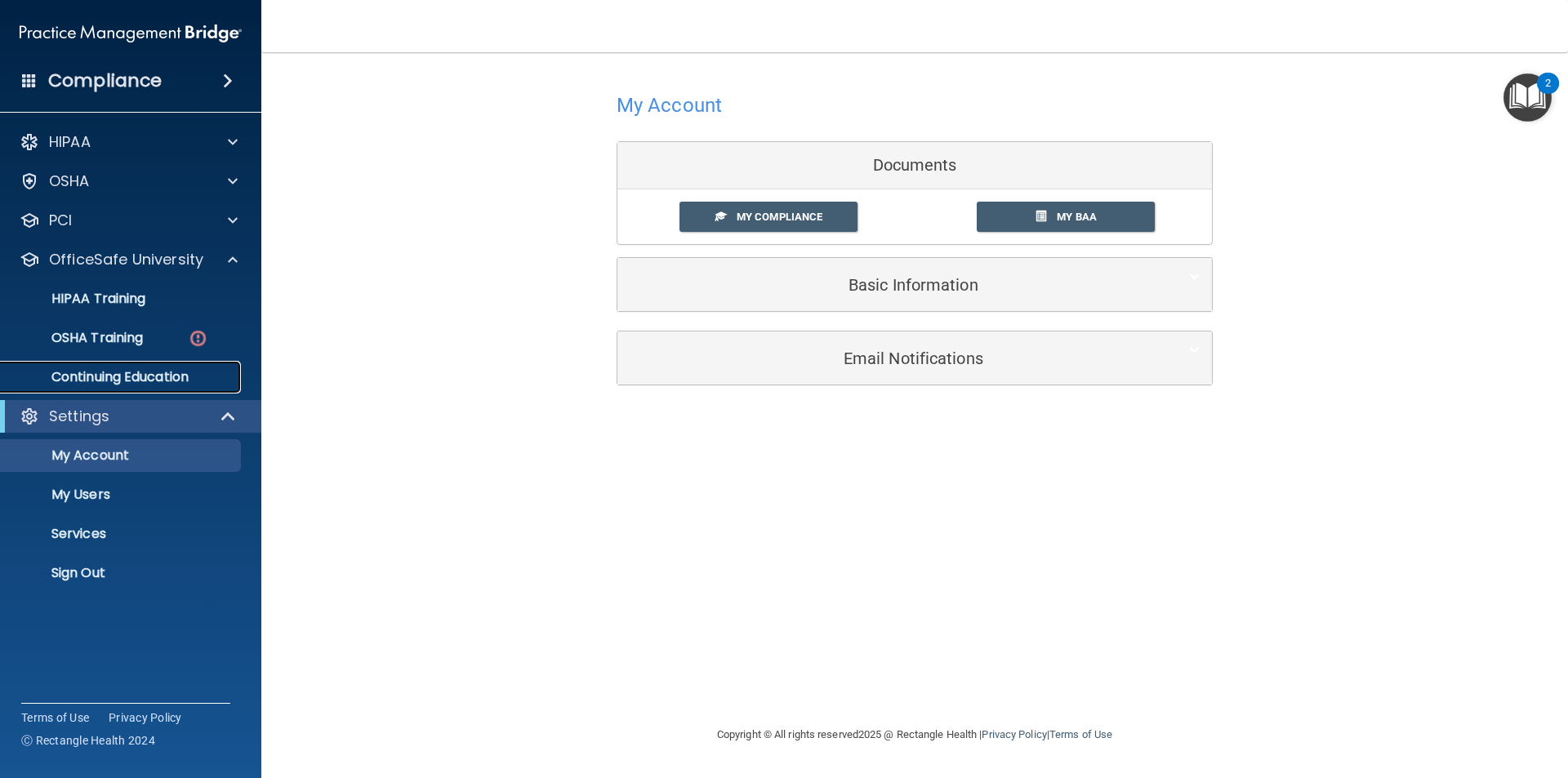
click at [94, 382] on p "Continuing Education" at bounding box center [122, 377] width 223 height 17
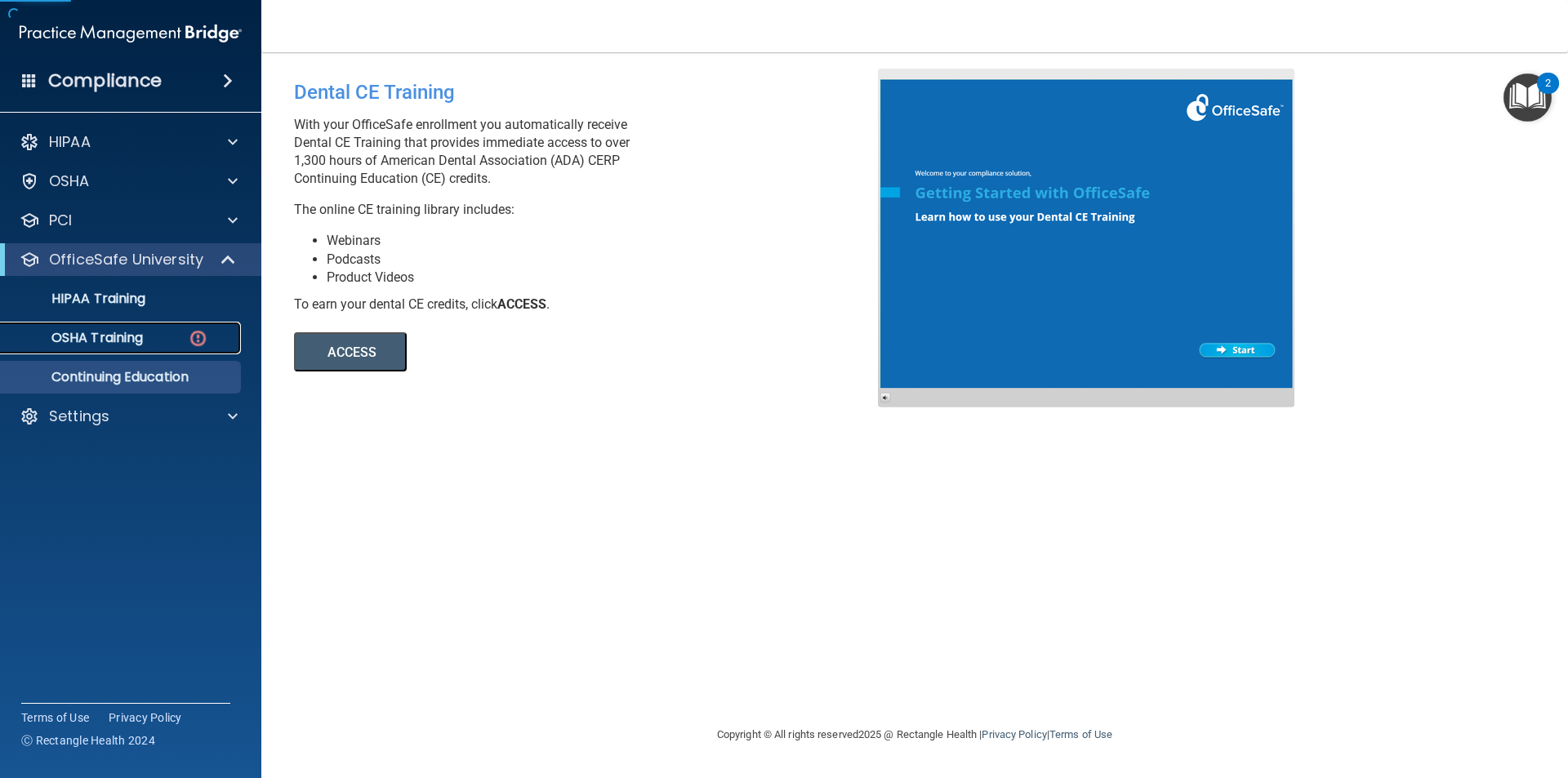
click at [94, 341] on p "OSHA Training" at bounding box center [77, 338] width 133 height 17
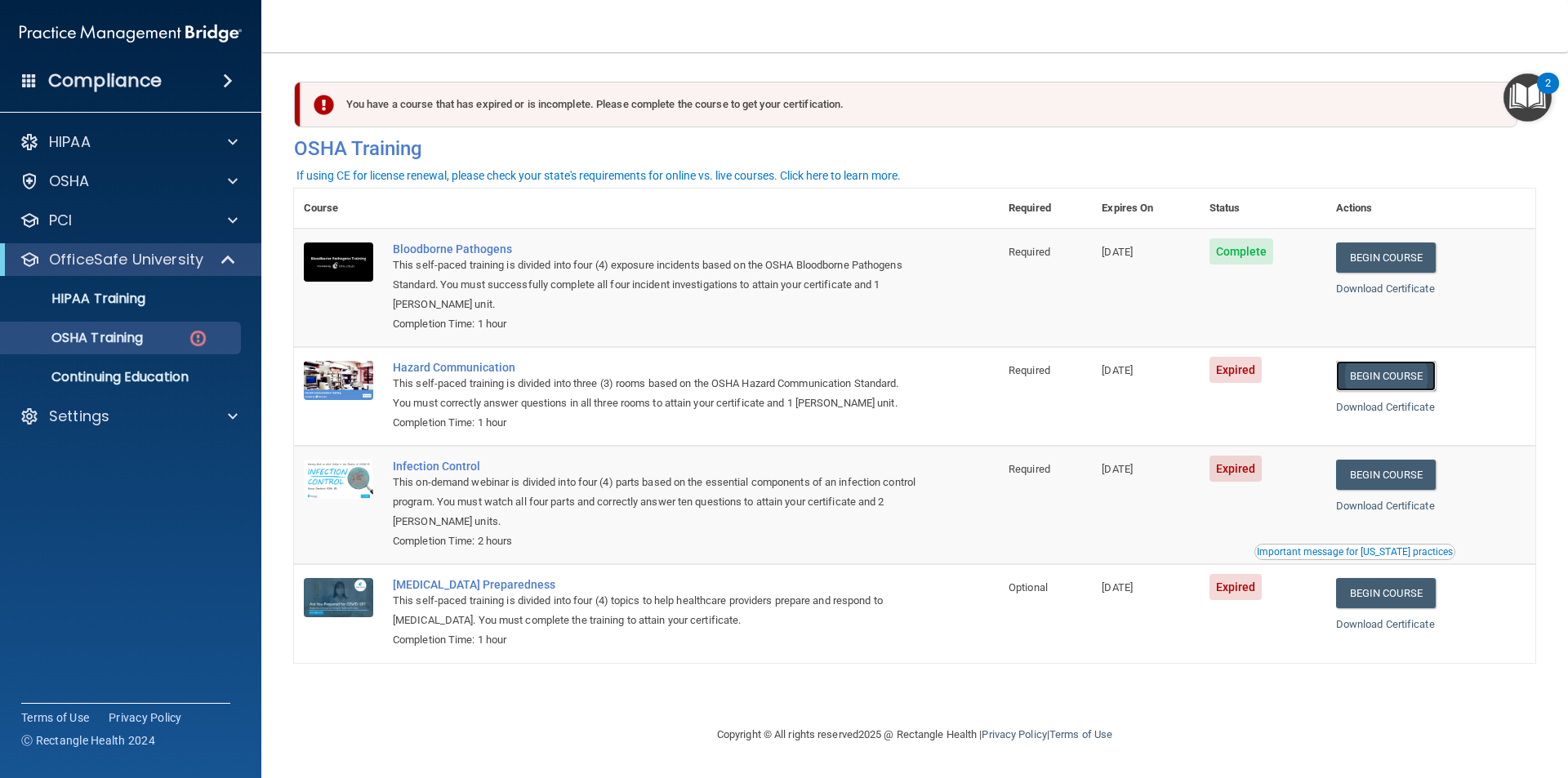
click at [1401, 372] on link "Begin Course" at bounding box center [1386, 376] width 99 height 30
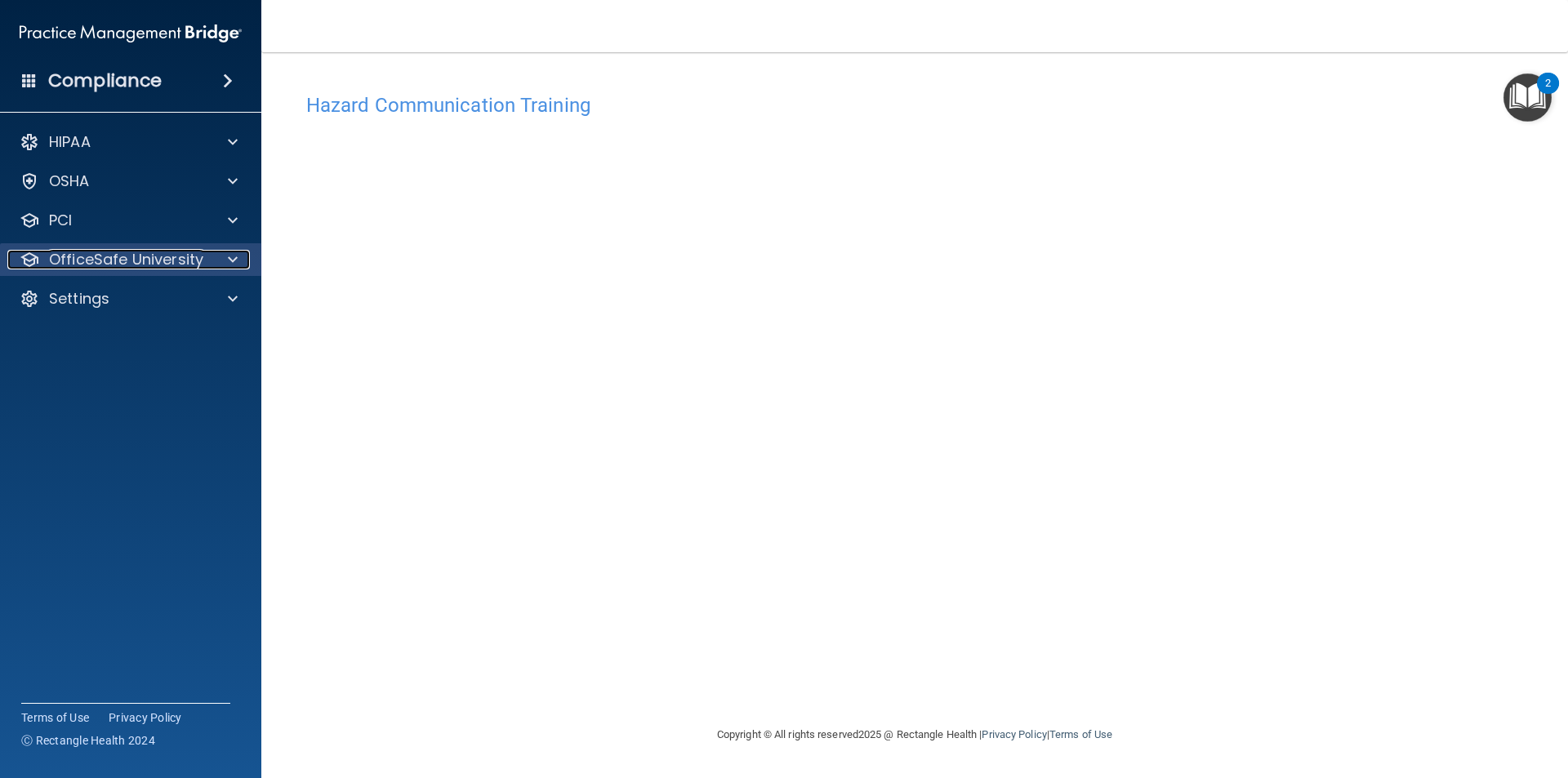
click at [225, 259] on div at bounding box center [230, 260] width 41 height 20
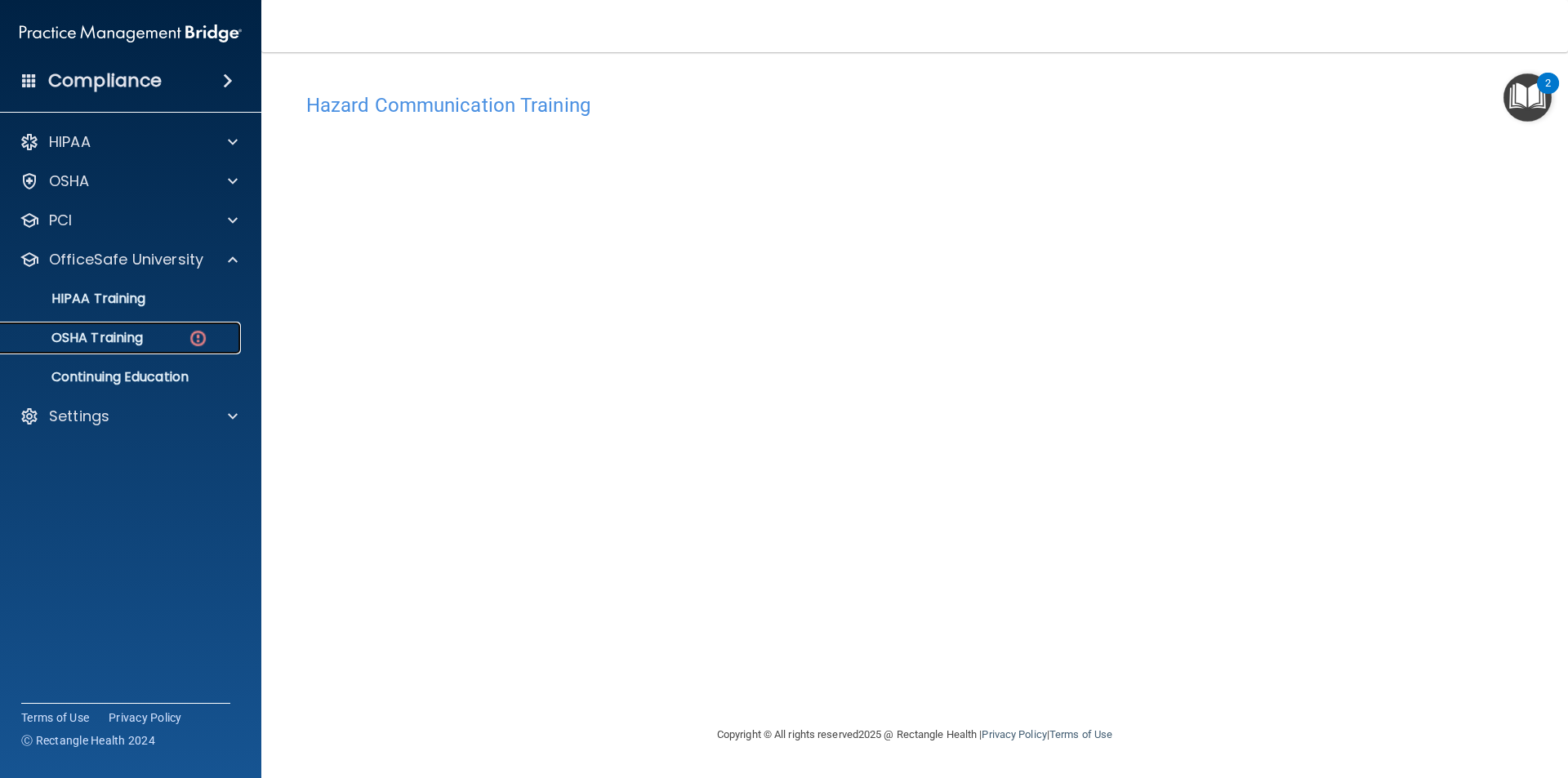
click at [171, 341] on div "OSHA Training" at bounding box center [122, 338] width 223 height 17
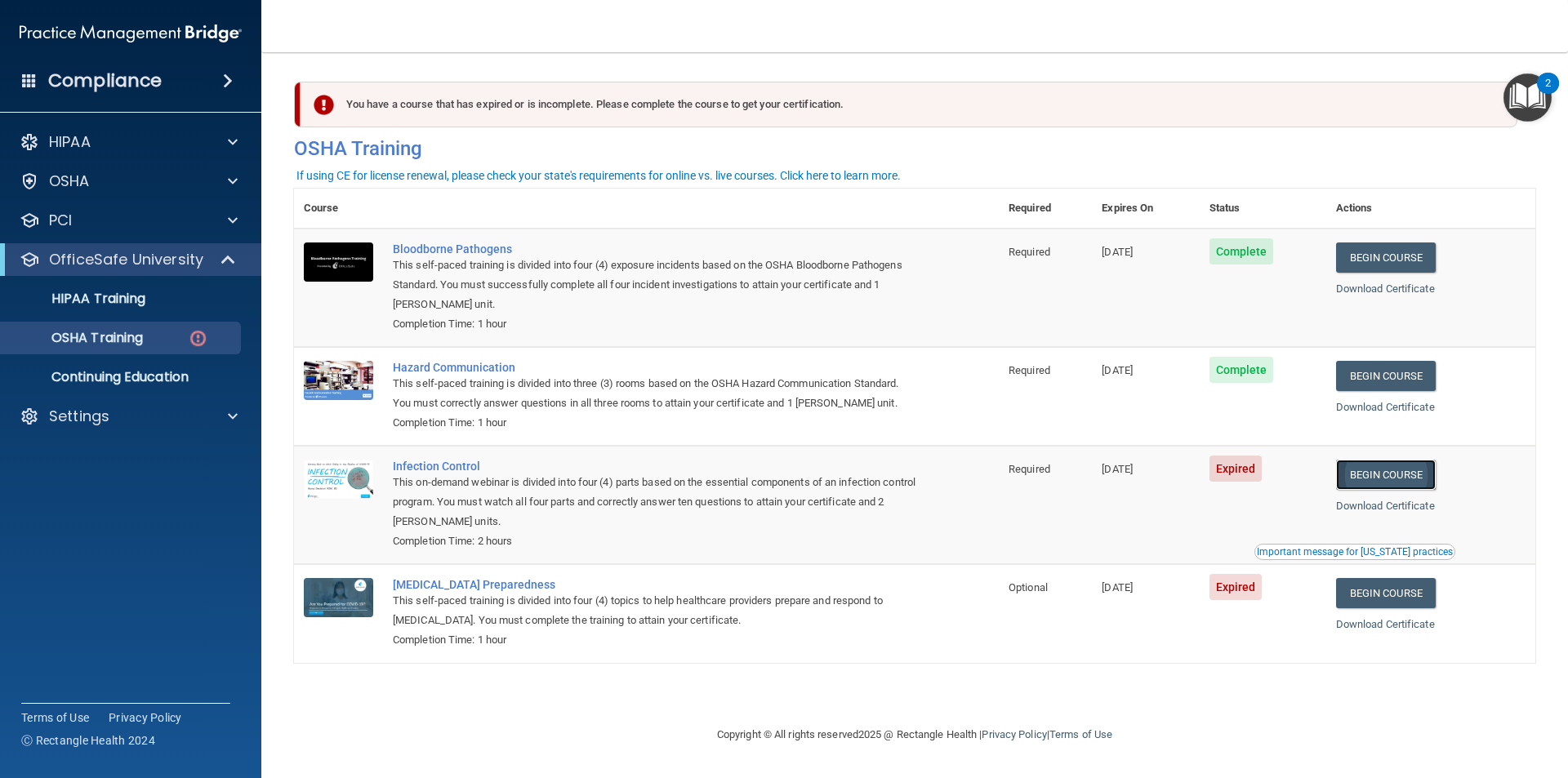
click at [1406, 483] on link "Begin Course" at bounding box center [1386, 475] width 99 height 30
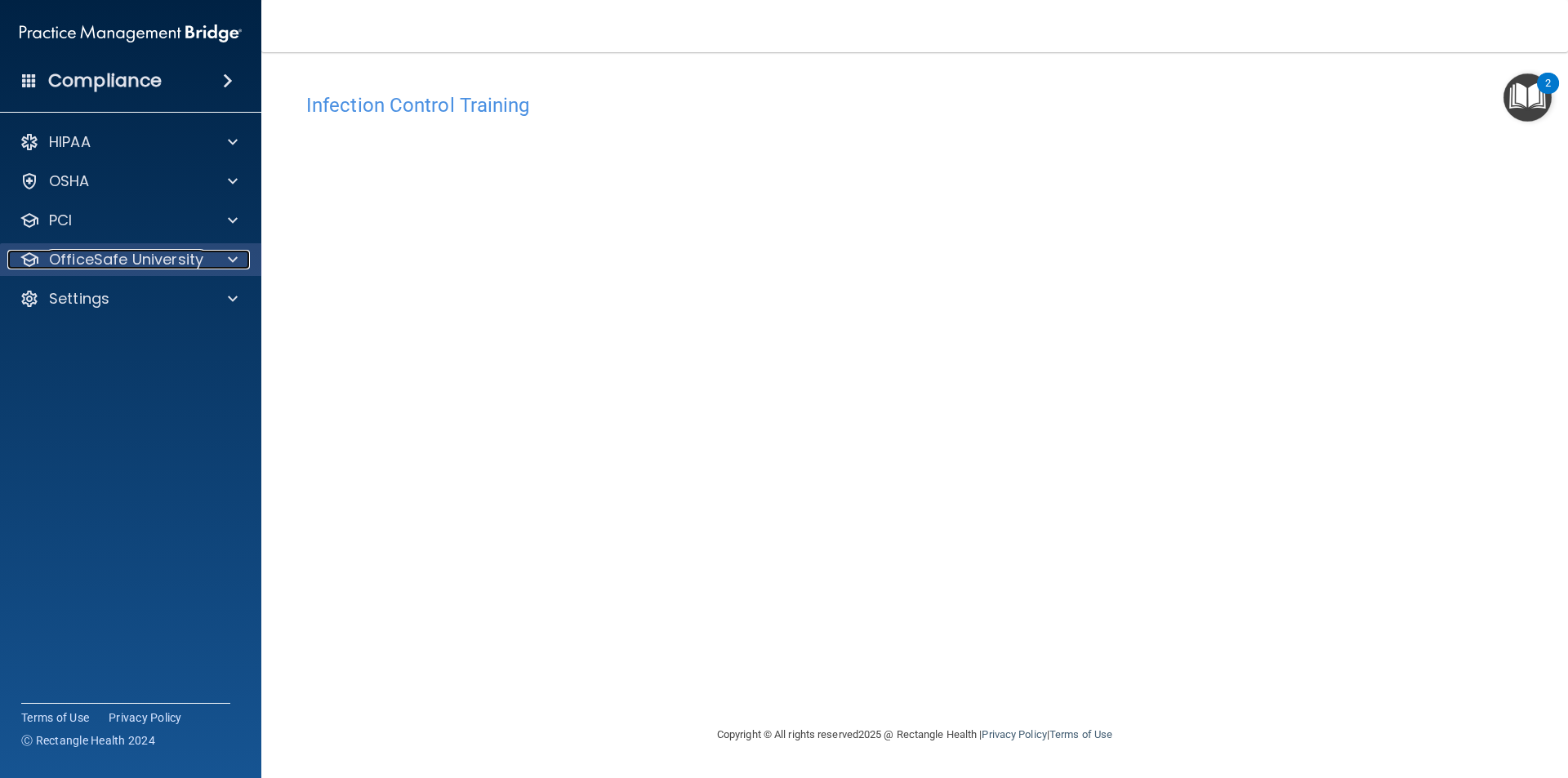
click at [191, 256] on p "OfficeSafe University" at bounding box center [126, 260] width 154 height 20
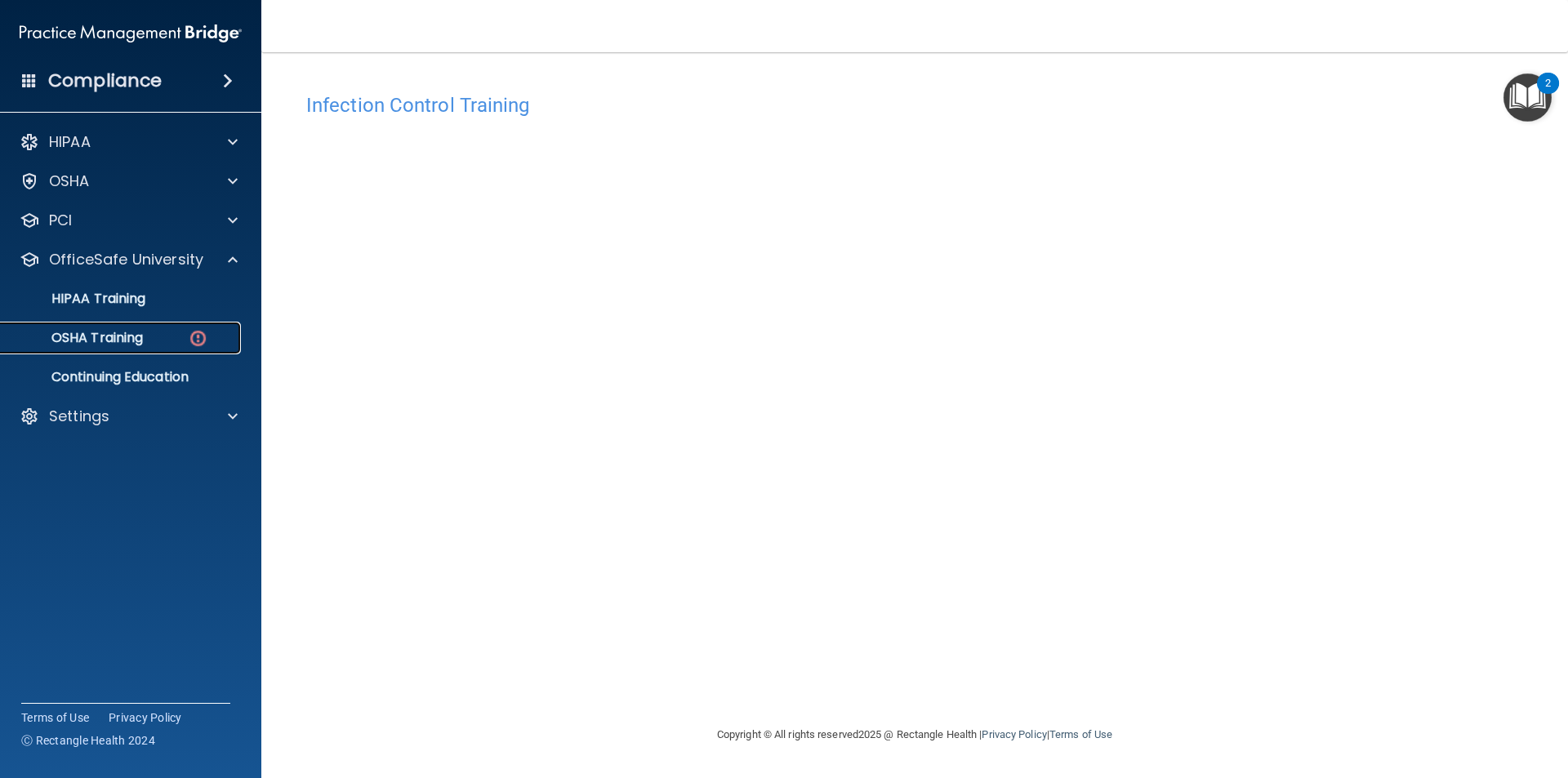
click at [140, 337] on p "OSHA Training" at bounding box center [77, 338] width 133 height 17
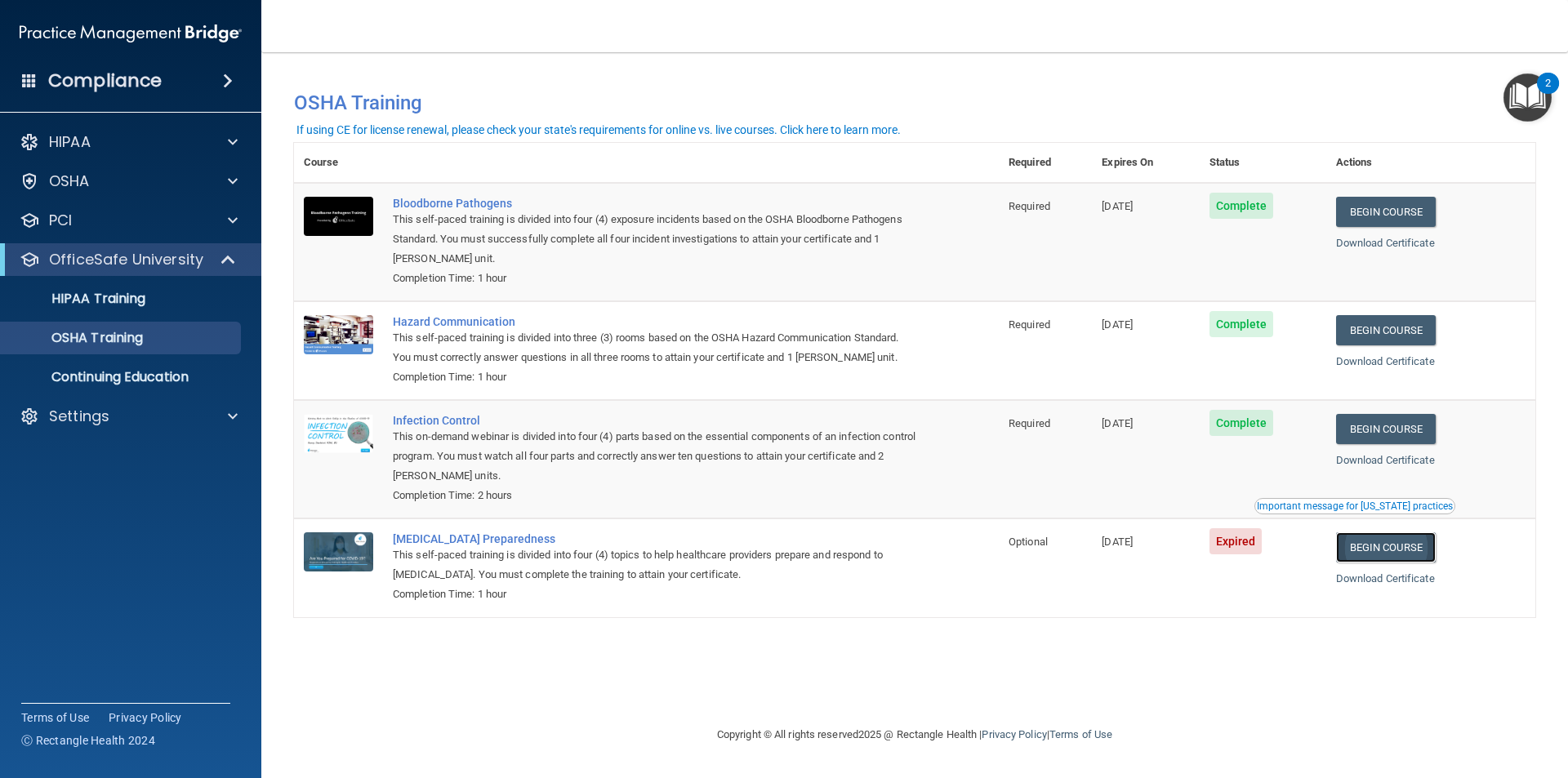
click at [1389, 548] on link "Begin Course" at bounding box center [1386, 548] width 99 height 30
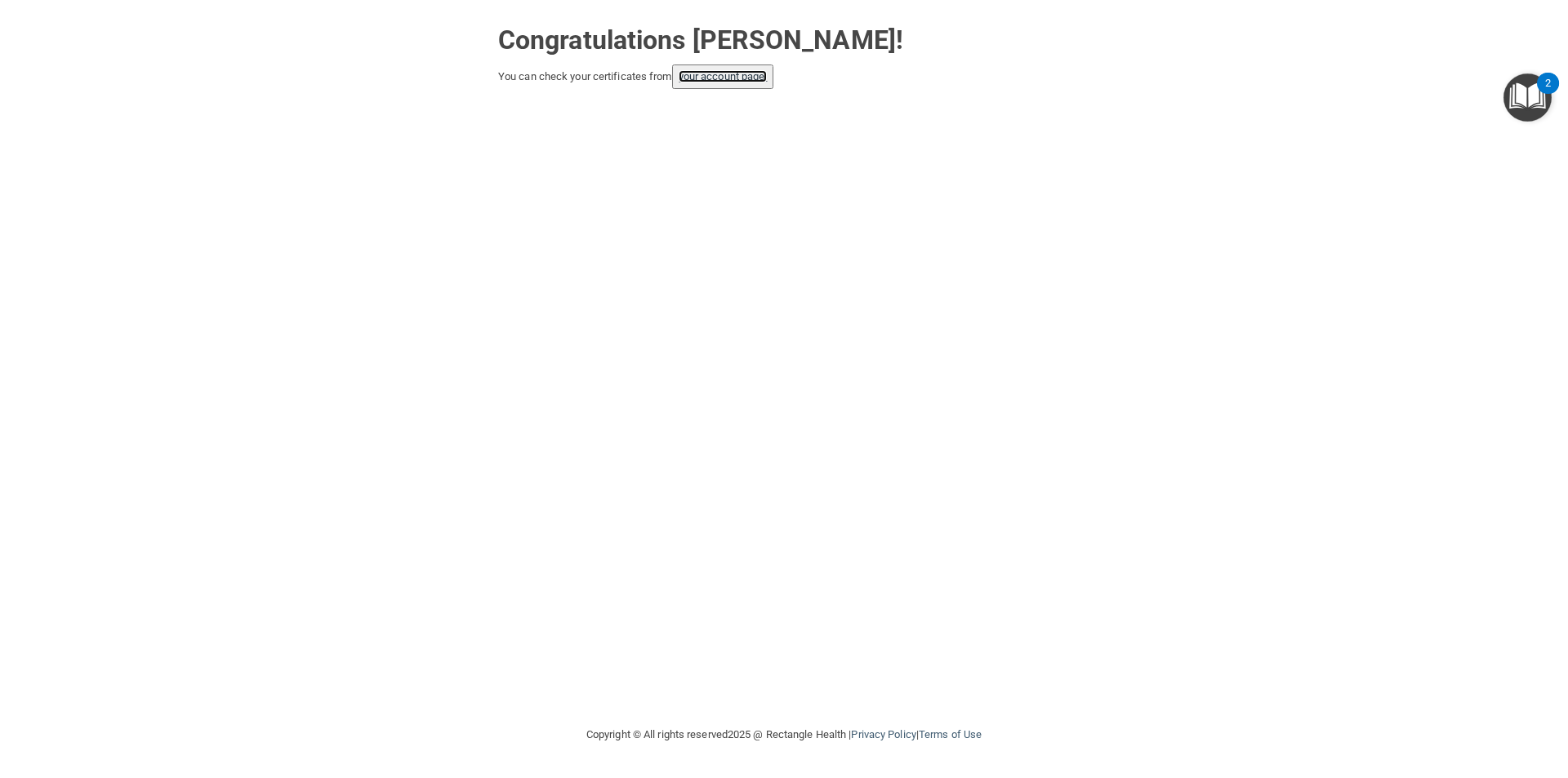
click at [713, 77] on link "your account page!" at bounding box center [723, 76] width 89 height 12
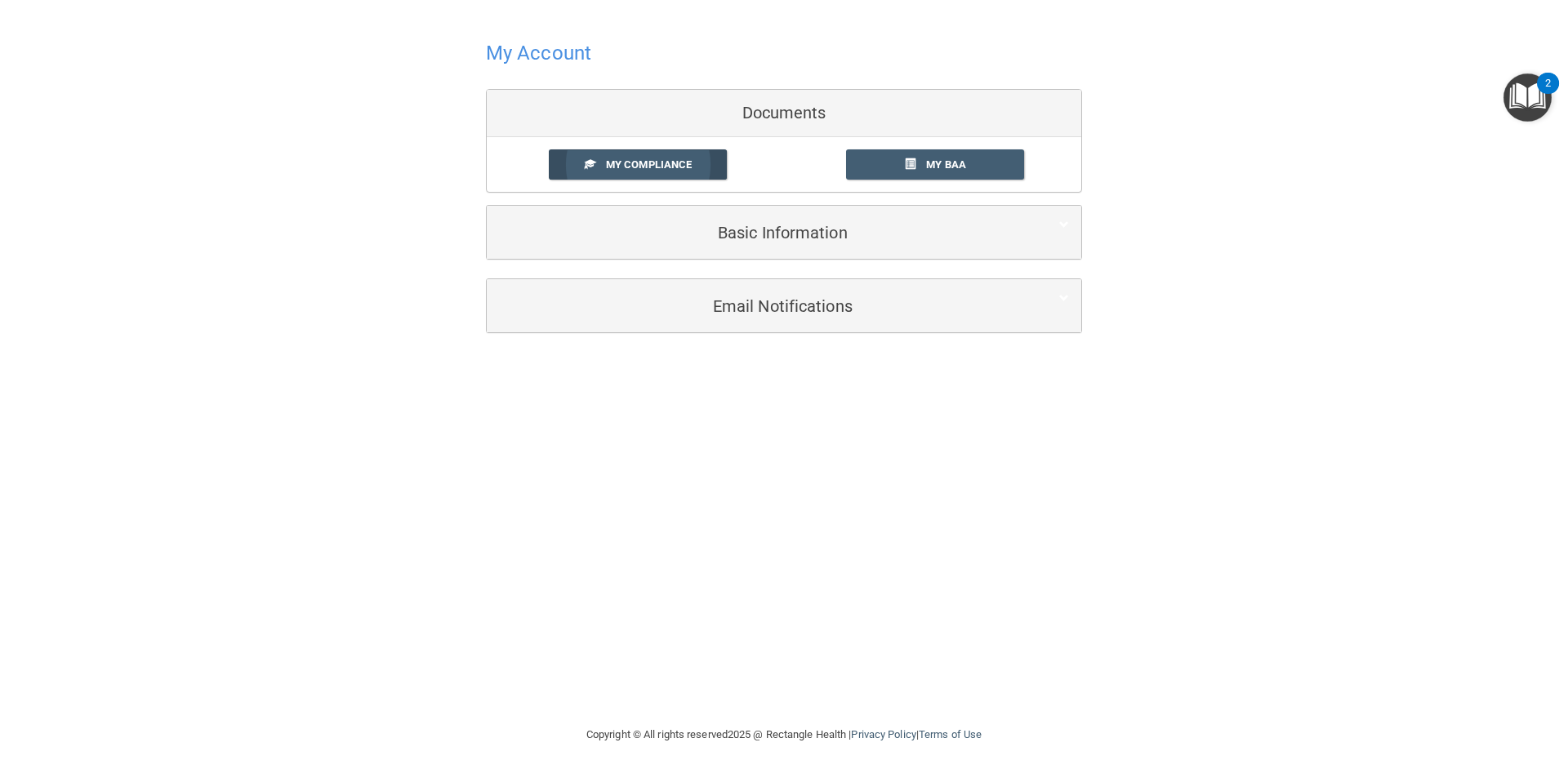
click at [656, 158] on span "My Compliance" at bounding box center [648, 164] width 85 height 12
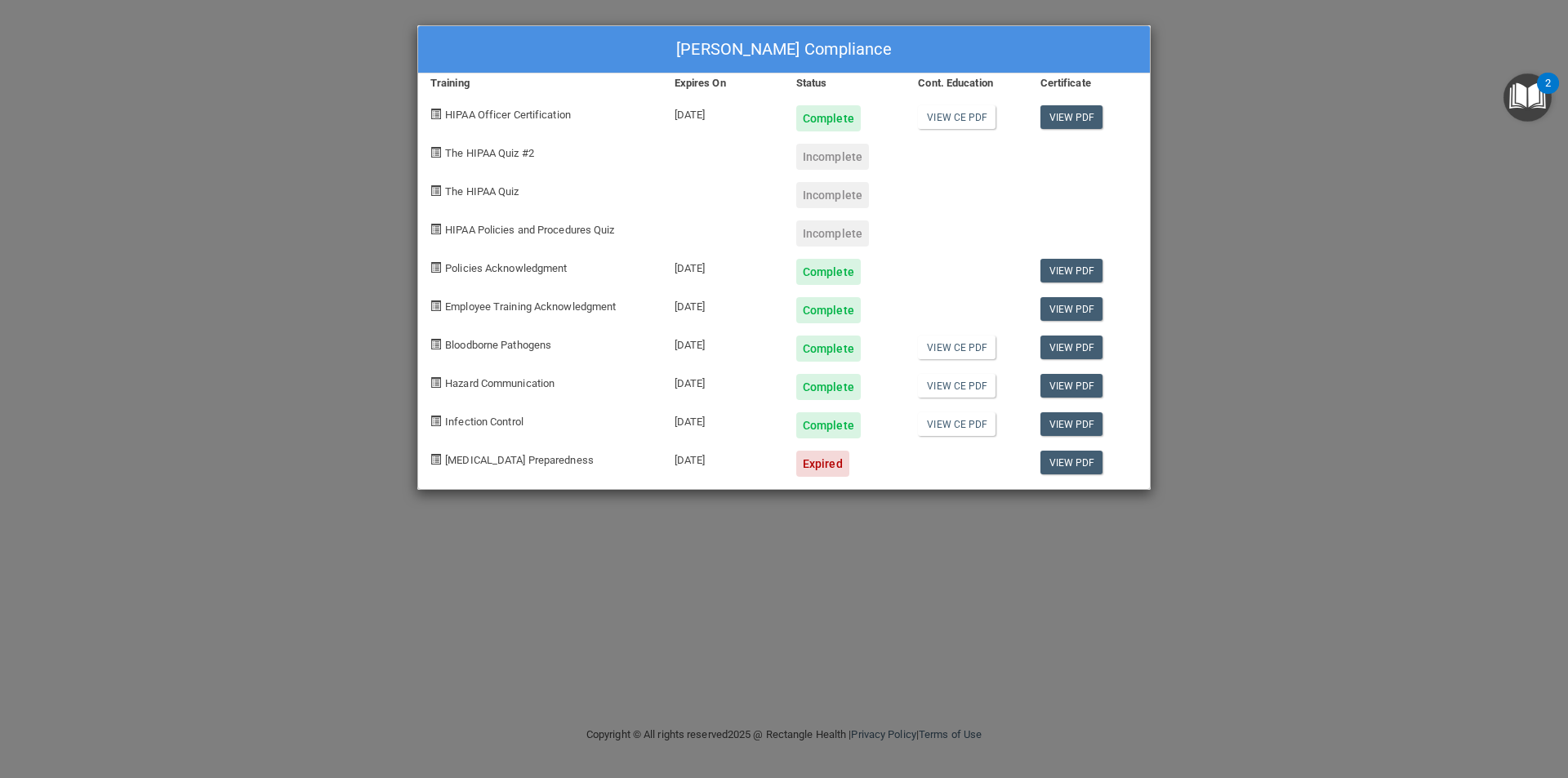
click at [230, 452] on div "[PERSON_NAME] Compliance Training Expires On Status Cont. Education Certificate…" at bounding box center [784, 389] width 1568 height 778
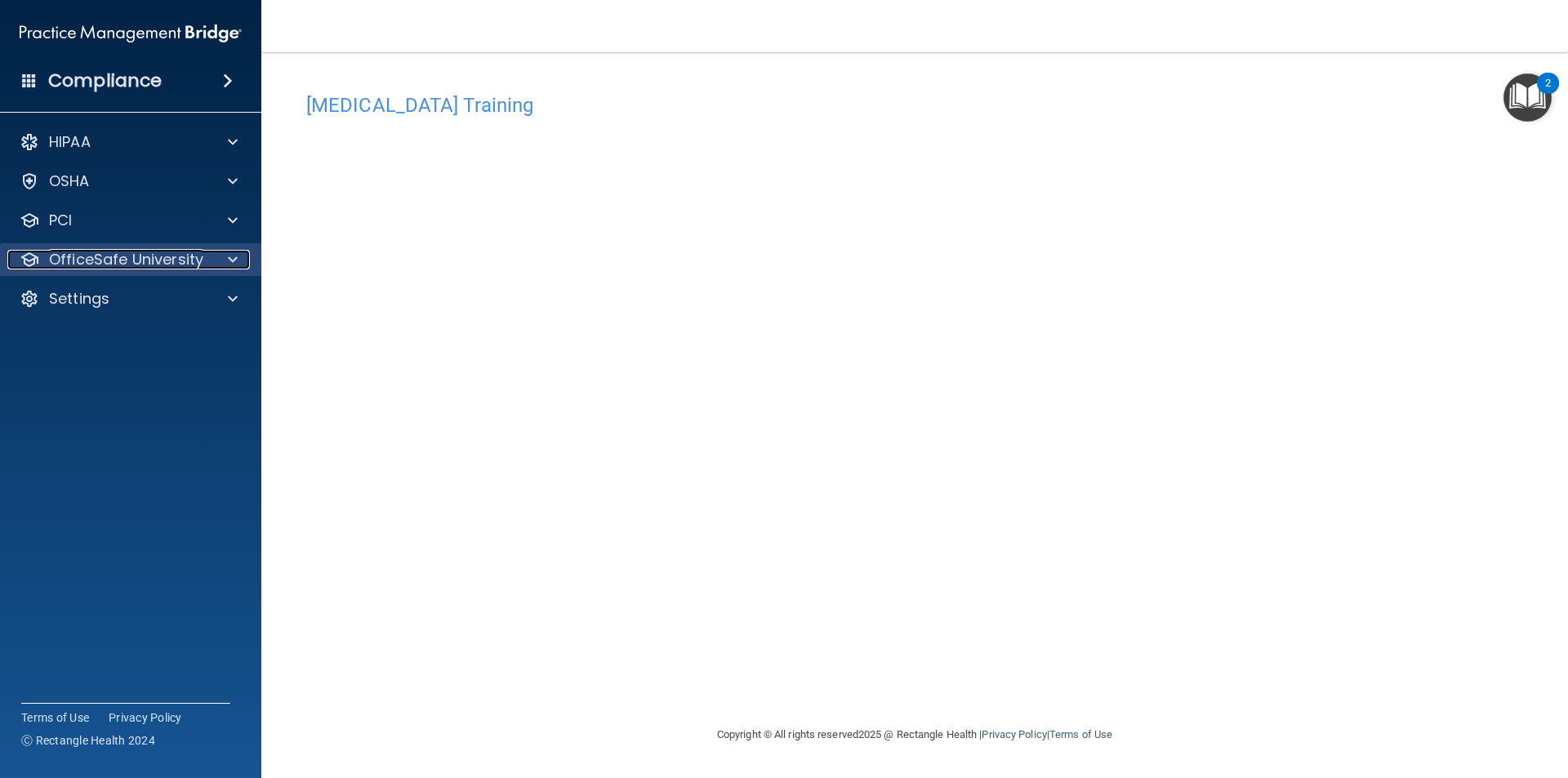
click at [146, 257] on p "OfficeSafe University" at bounding box center [126, 260] width 154 height 20
click at [123, 258] on p "OfficeSafe University" at bounding box center [126, 260] width 154 height 20
click at [121, 258] on p "OfficeSafe University" at bounding box center [126, 260] width 154 height 20
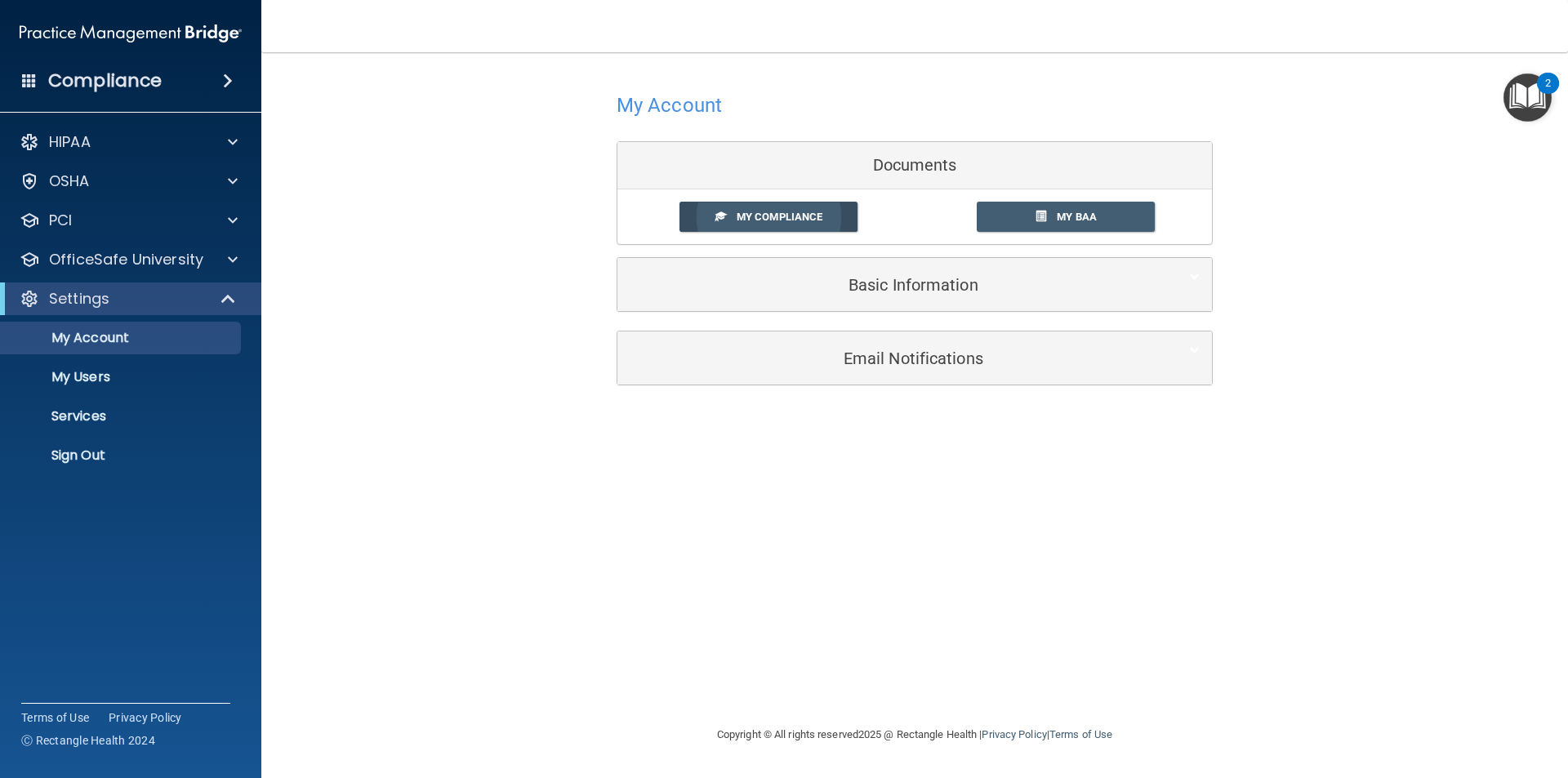
click at [746, 224] on link "My Compliance" at bounding box center [769, 216] width 179 height 30
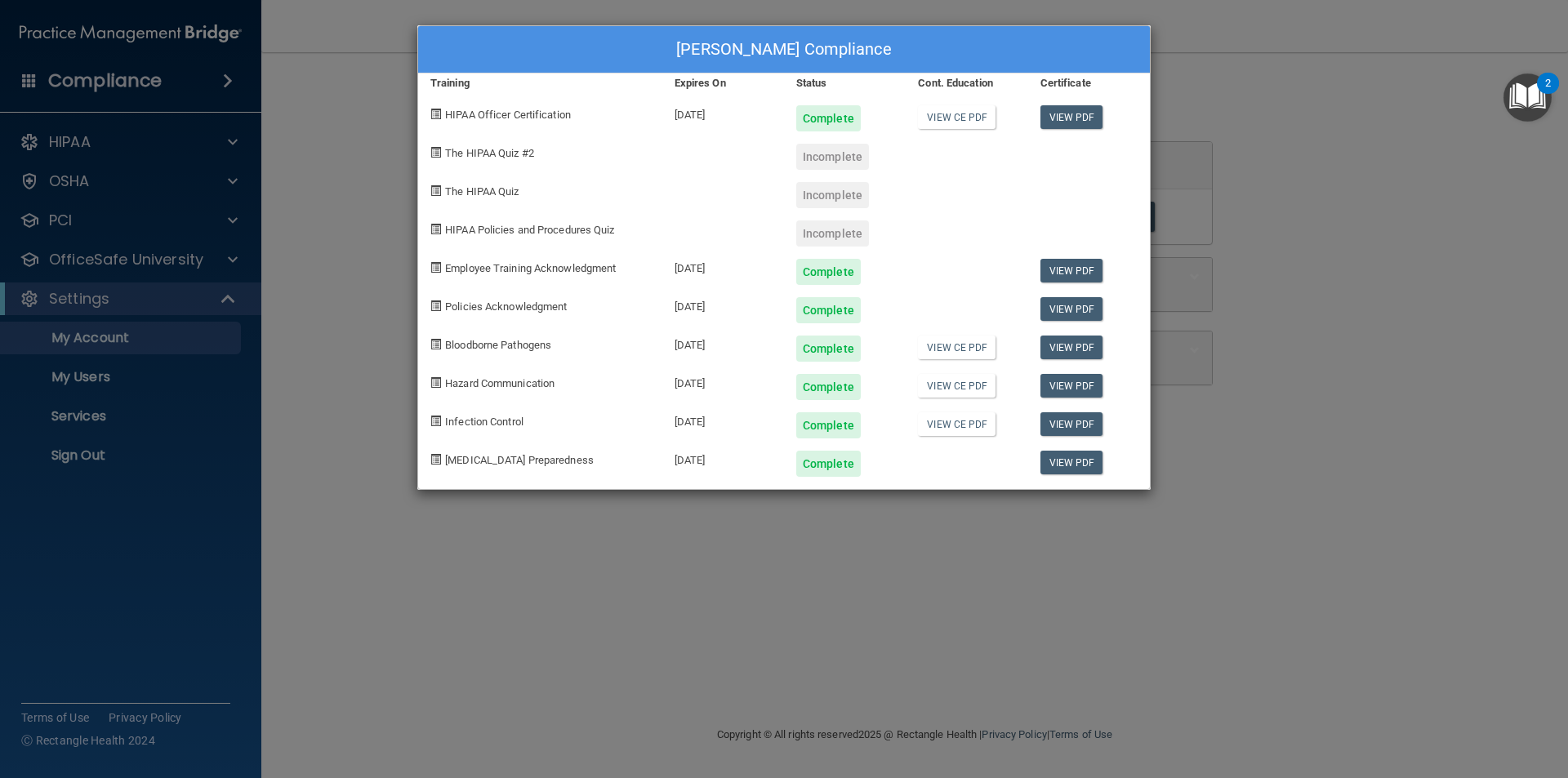
click at [314, 437] on div "[PERSON_NAME] Compliance Training Expires On Status Cont. Education Certificate…" at bounding box center [784, 389] width 1568 height 778
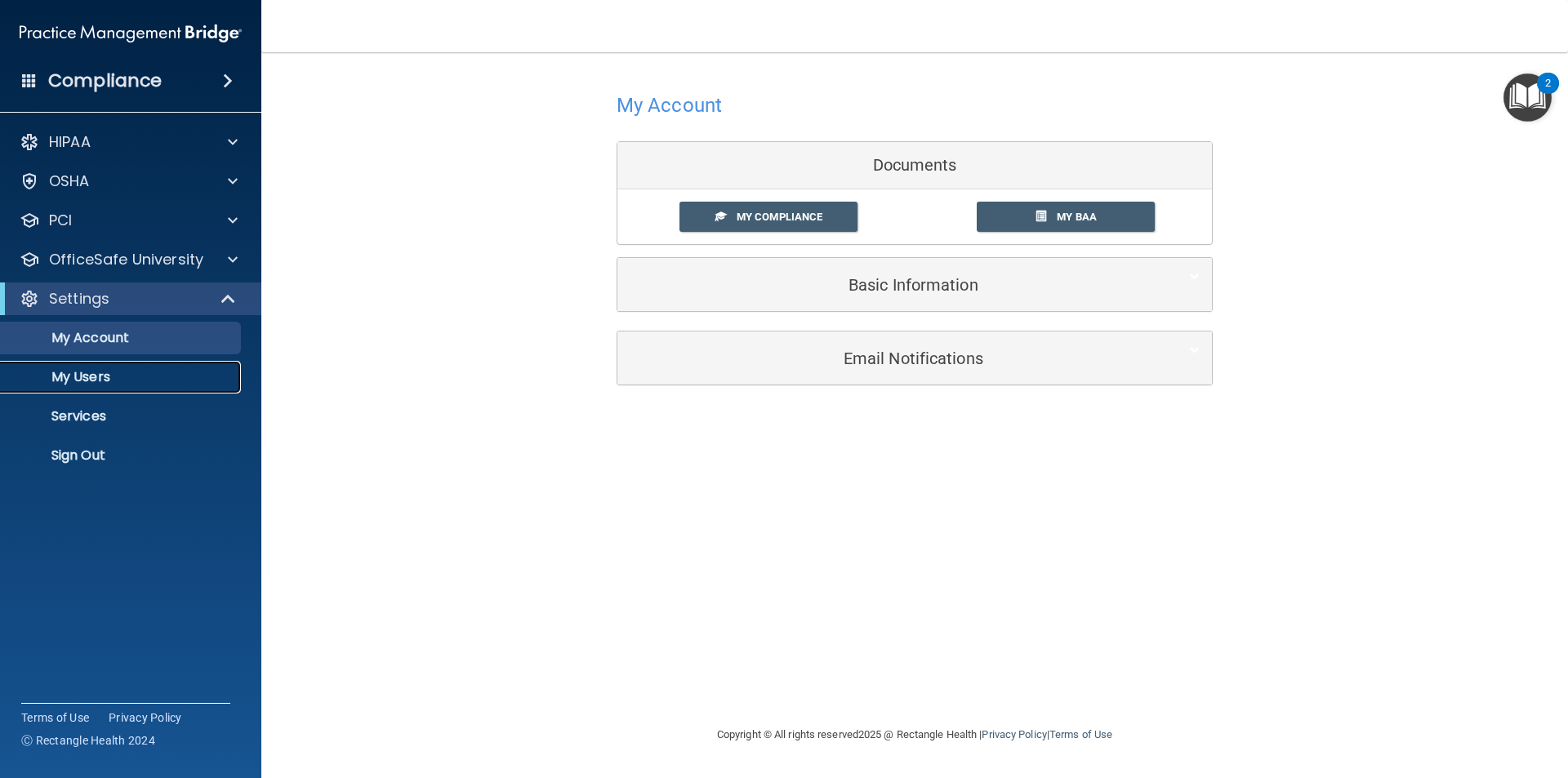
click at [101, 382] on p "My Users" at bounding box center [122, 377] width 223 height 17
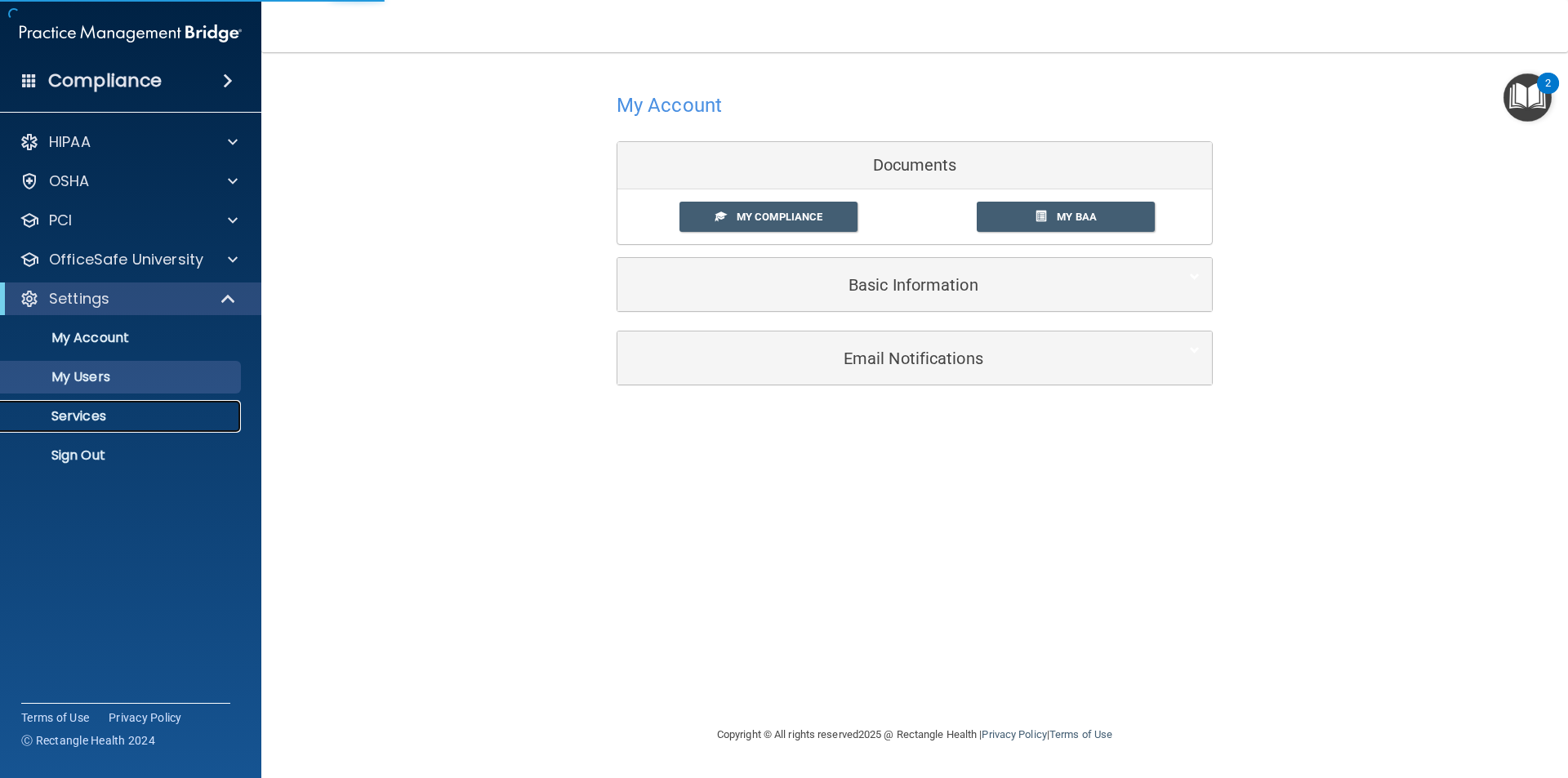
click at [99, 419] on p "Services" at bounding box center [122, 417] width 223 height 17
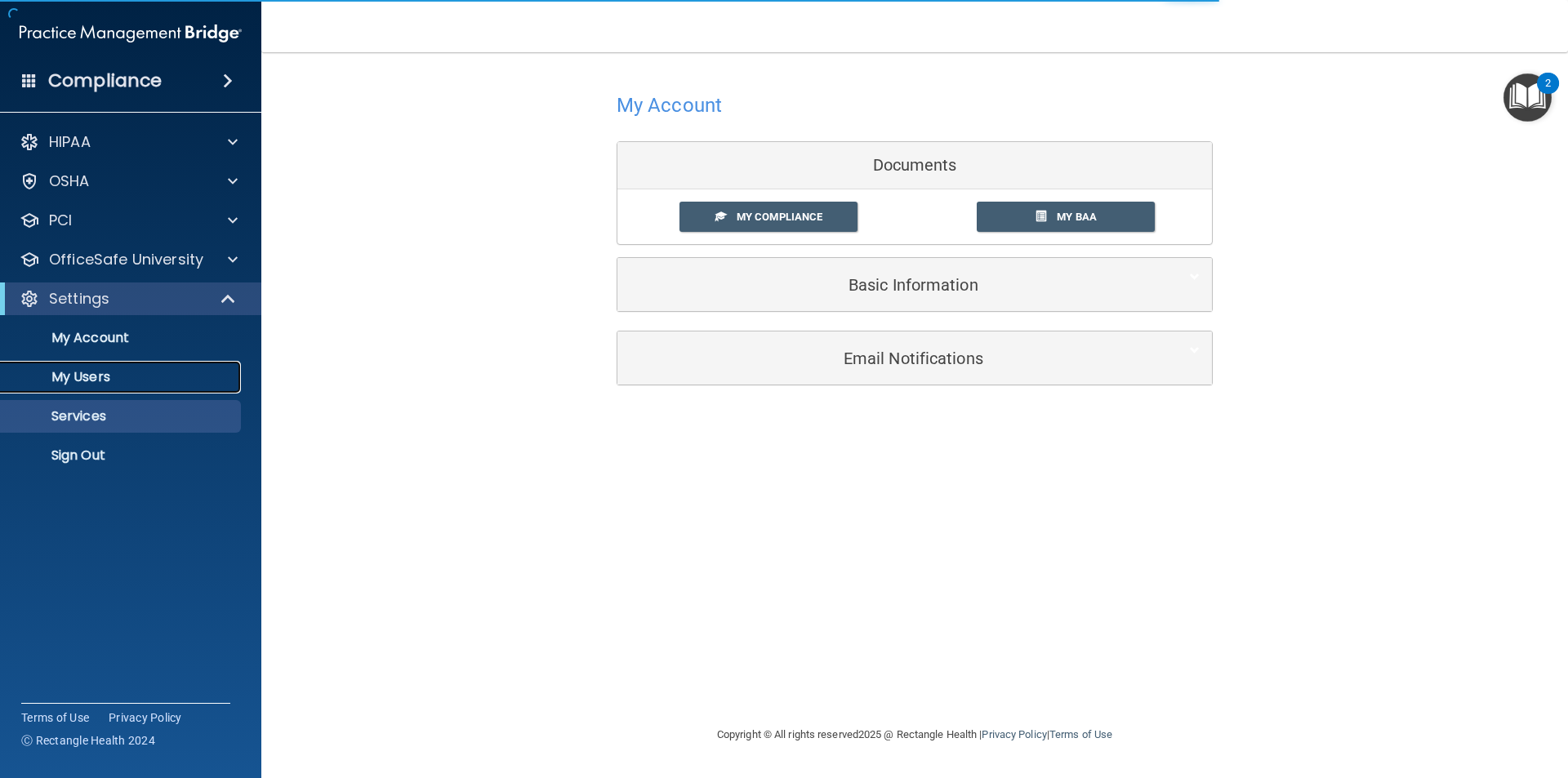
click at [92, 375] on p "My Users" at bounding box center [122, 377] width 223 height 17
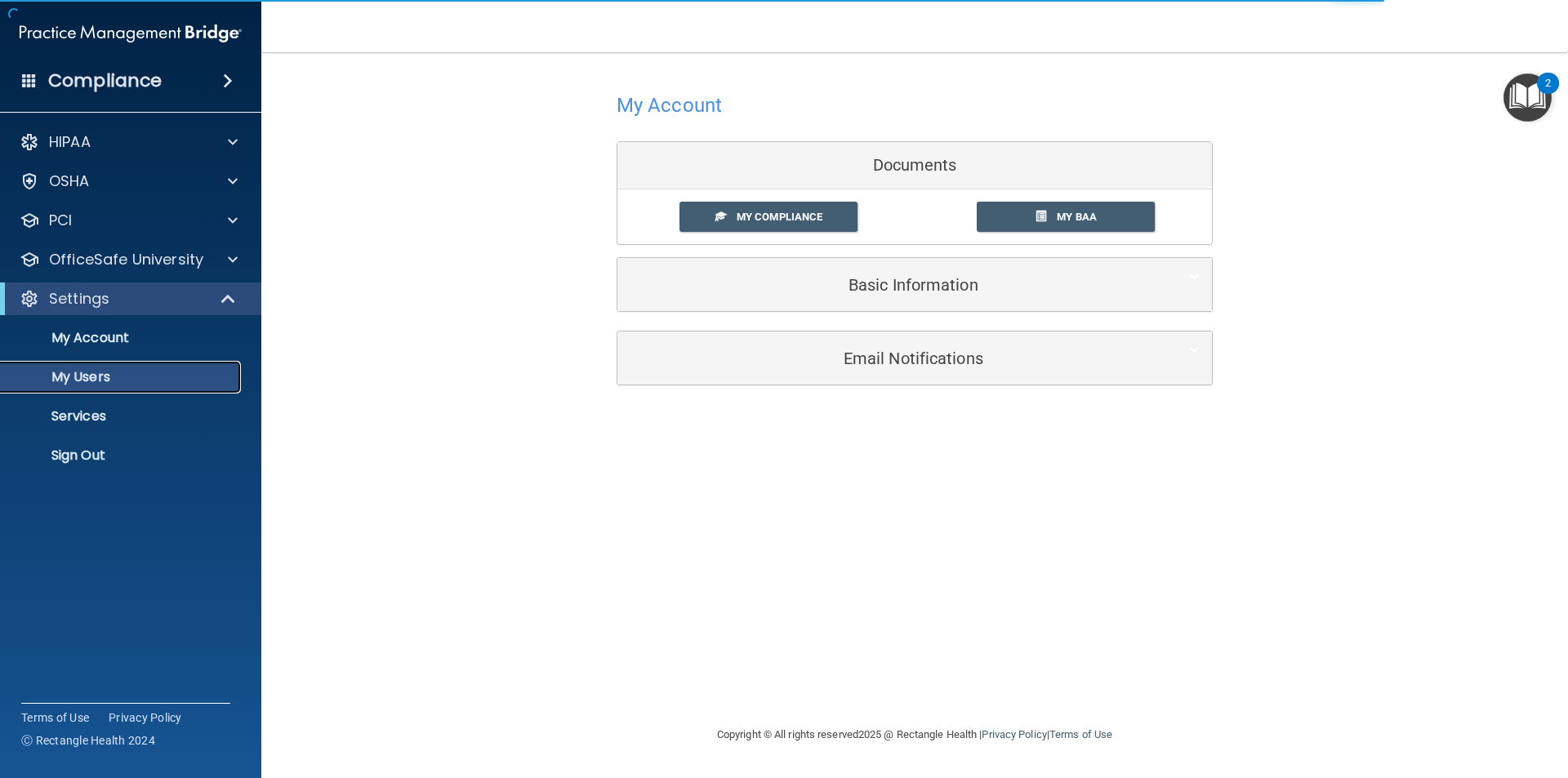
select select "20"
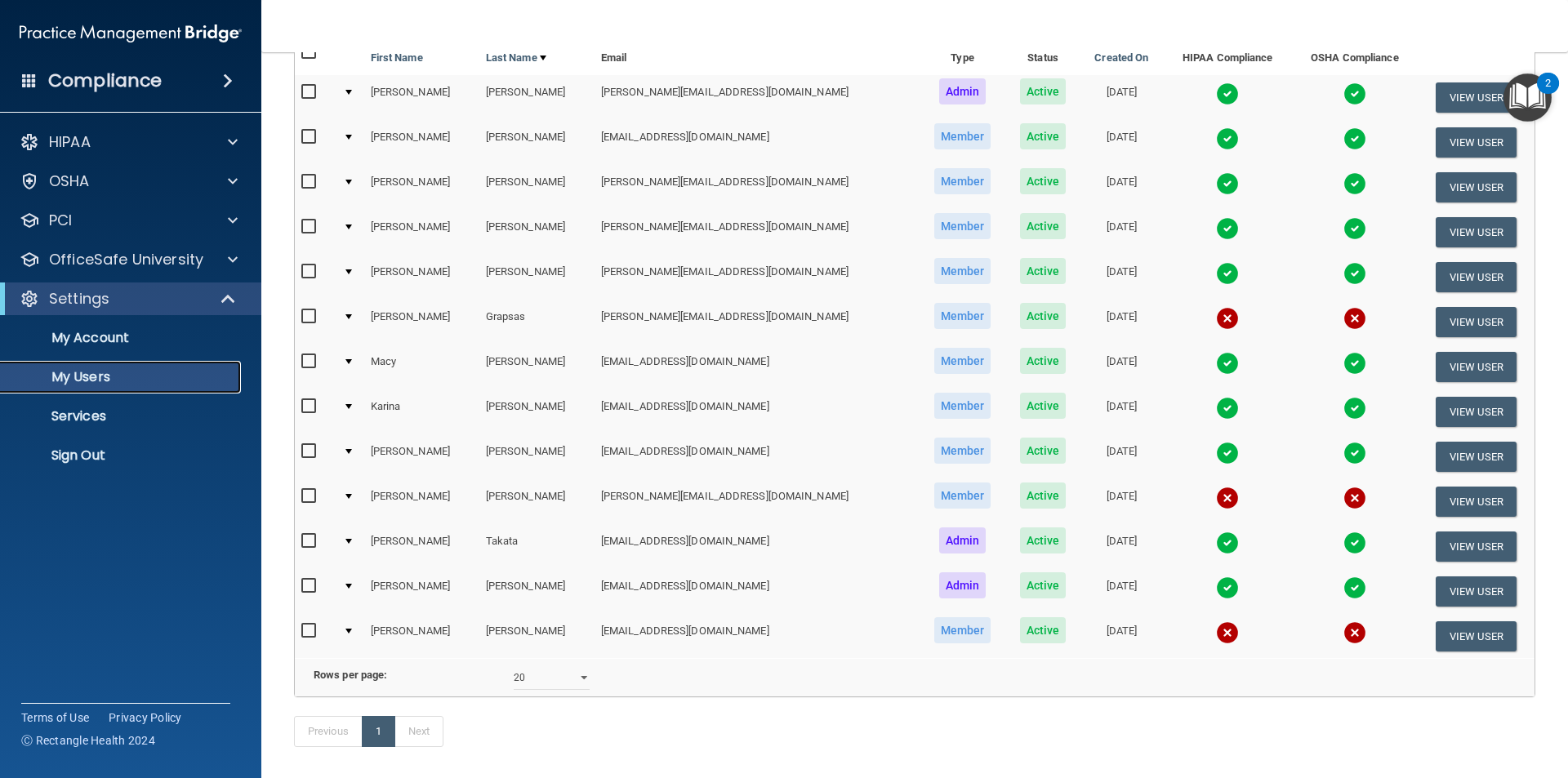
scroll to position [259, 0]
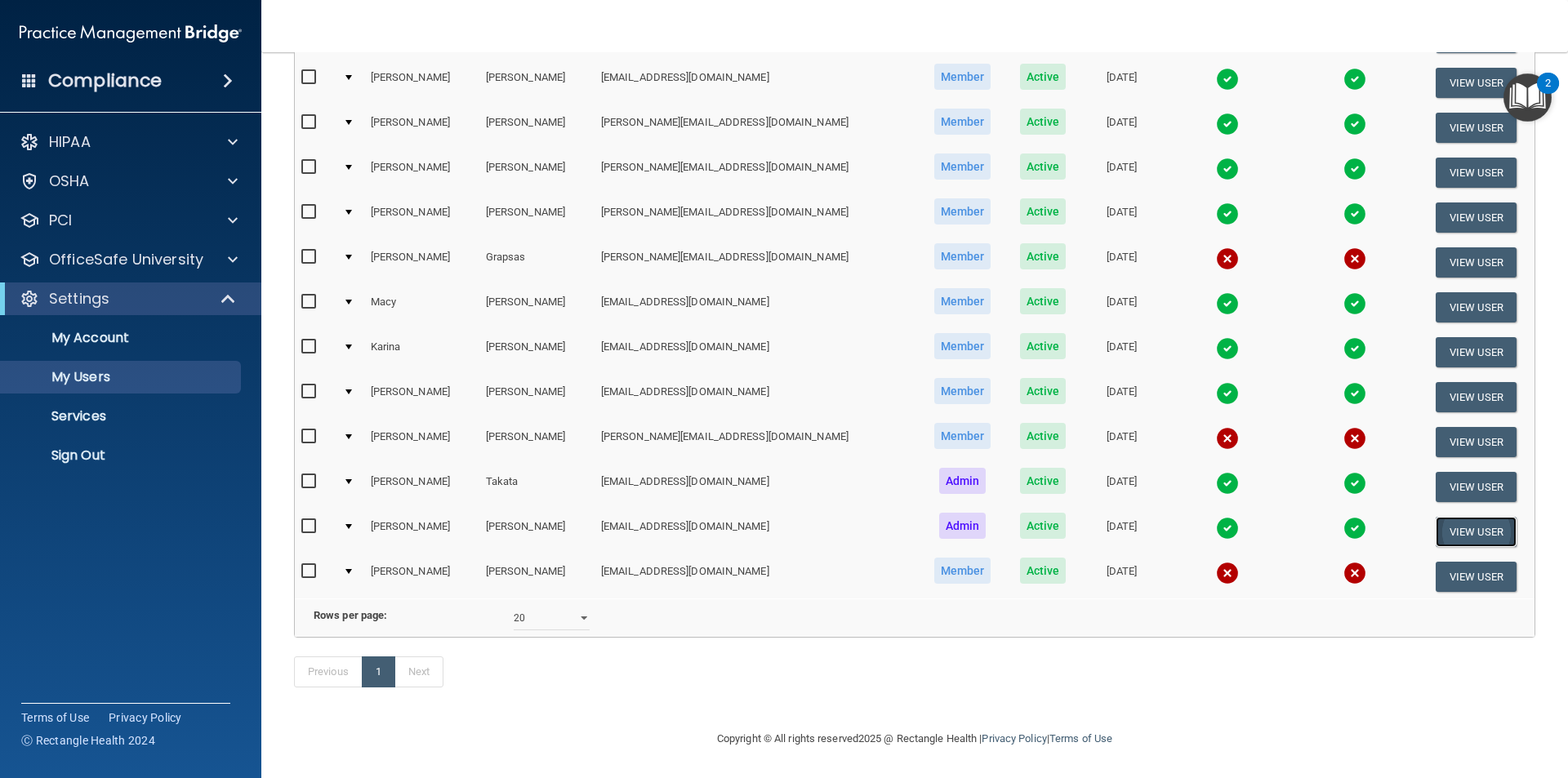
click at [1456, 517] on button "View User" at bounding box center [1477, 532] width 81 height 30
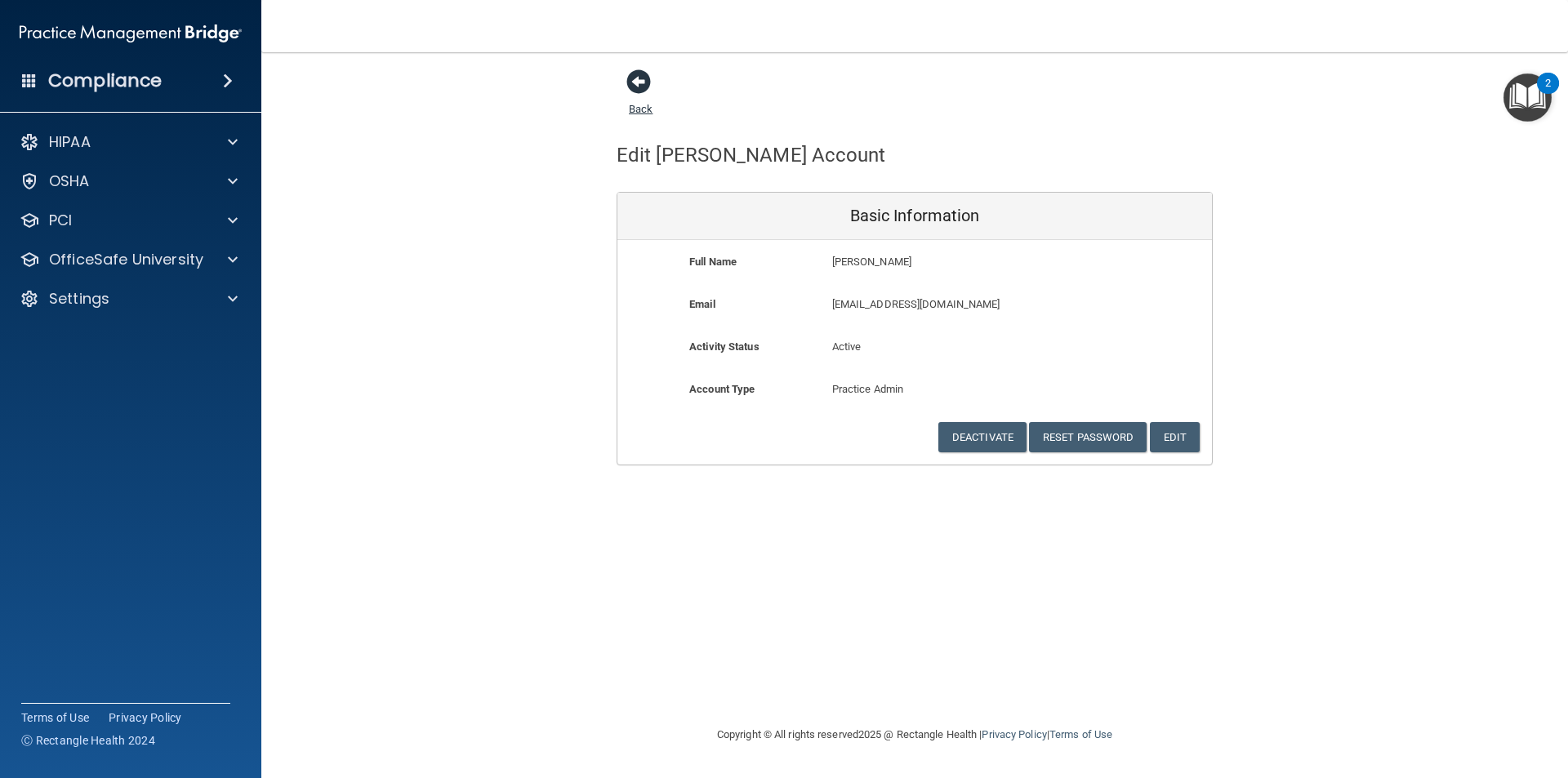
click at [646, 85] on span at bounding box center [639, 82] width 25 height 25
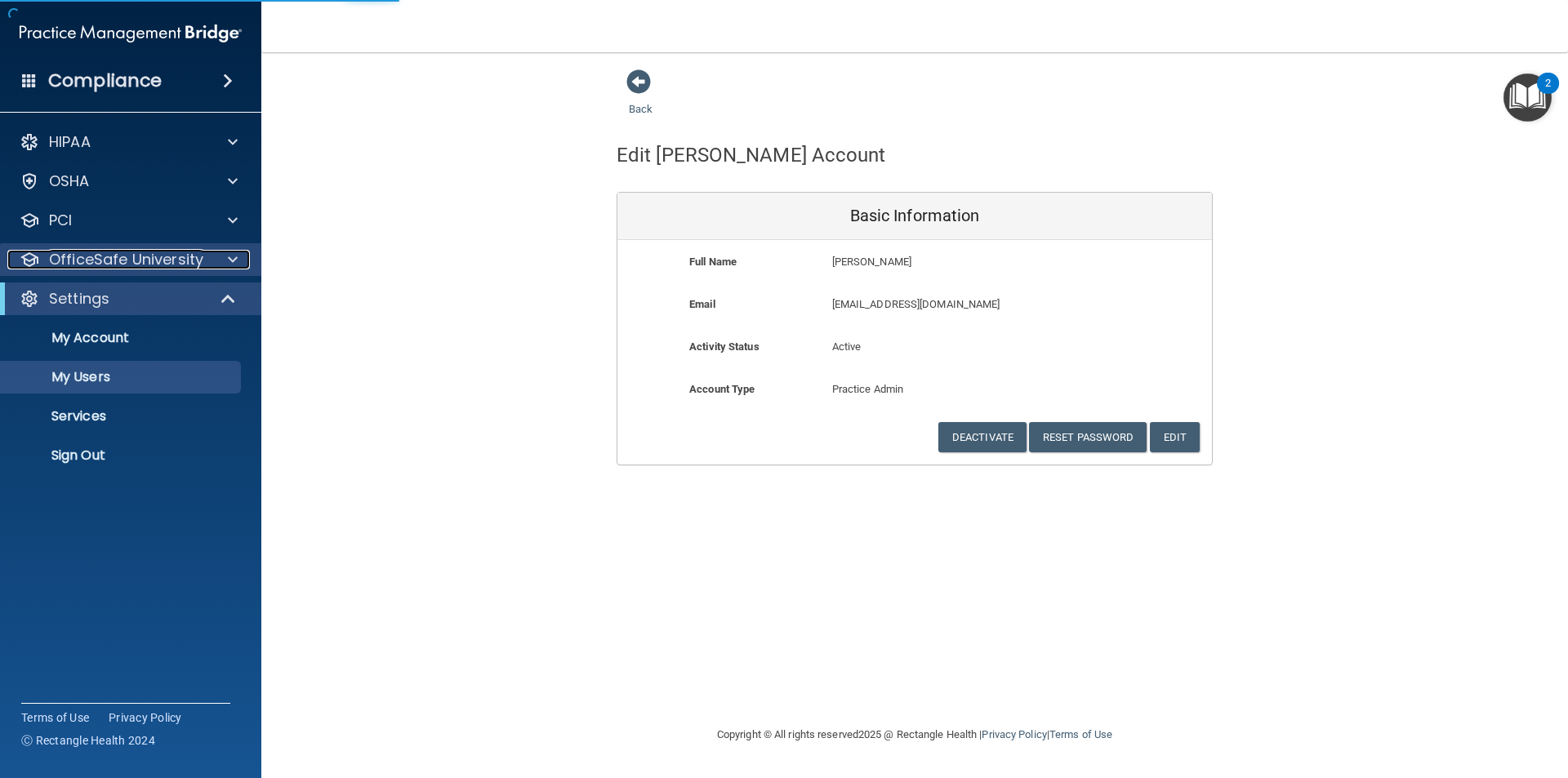
click at [72, 259] on p "OfficeSafe University" at bounding box center [126, 260] width 154 height 20
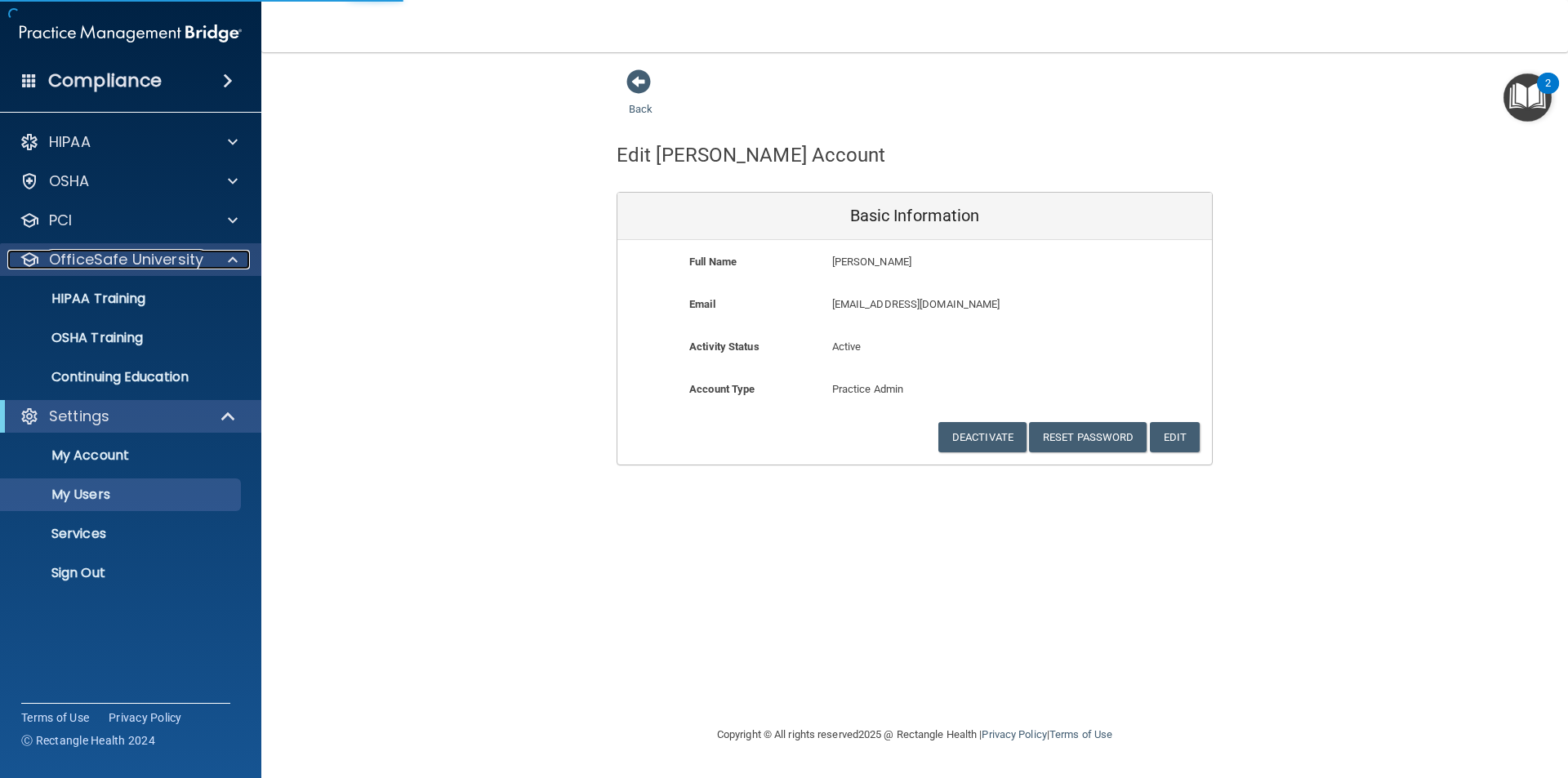
select select "20"
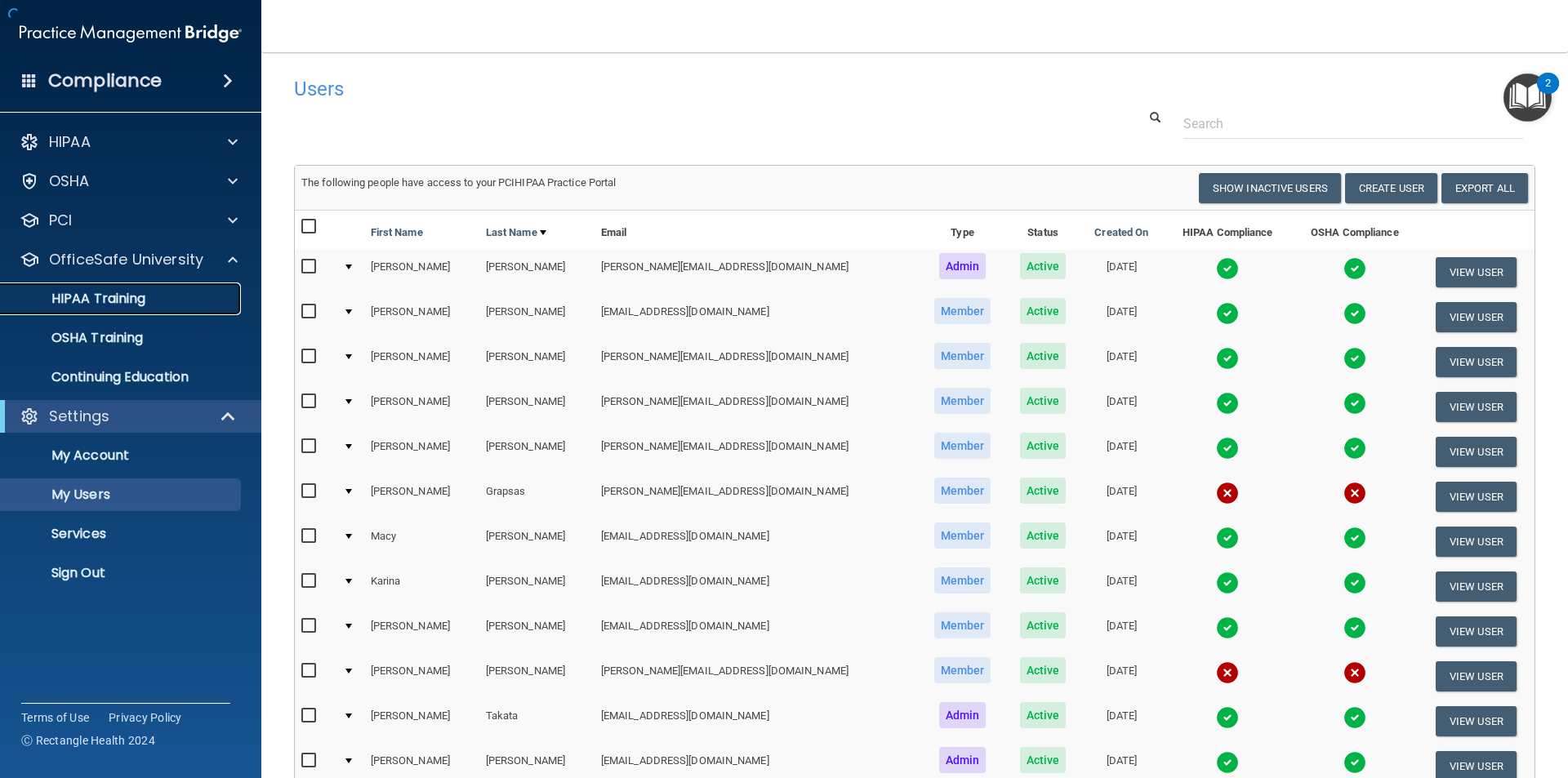
click at [80, 294] on p "HIPAA Training" at bounding box center [78, 299] width 135 height 17
